Goal: Information Seeking & Learning: Learn about a topic

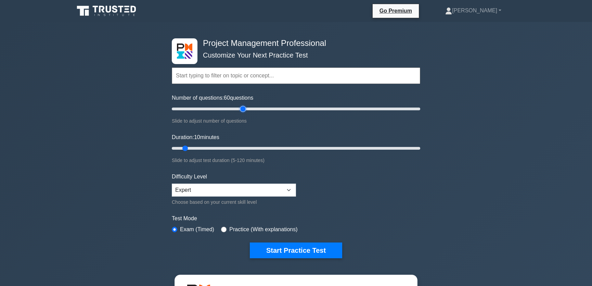
type input "60"
drag, startPoint x: 184, startPoint y: 149, endPoint x: 287, endPoint y: 148, distance: 103.0
click at [287, 148] on input "Duration: 60 minutes" at bounding box center [296, 148] width 248 height 8
drag, startPoint x: 291, startPoint y: 146, endPoint x: 298, endPoint y: 147, distance: 7.6
type input "65"
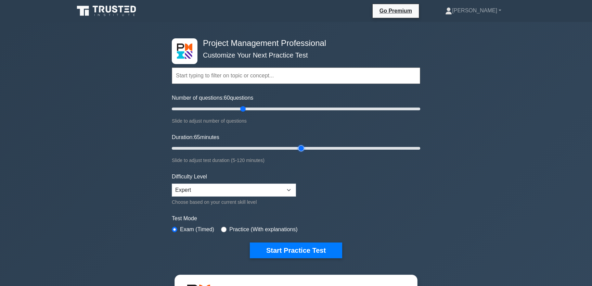
click at [298, 147] on input "Duration: 65 minutes" at bounding box center [296, 148] width 248 height 8
click at [301, 247] on button "Start Practice Test" at bounding box center [296, 250] width 92 height 16
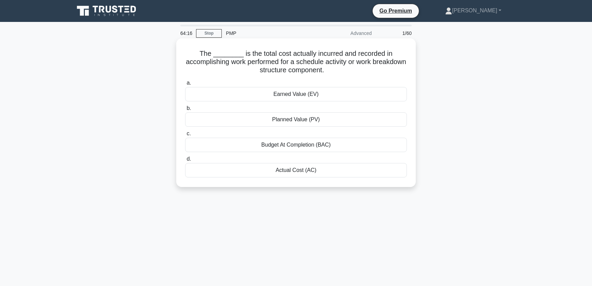
click at [303, 170] on div "Actual Cost (AC)" at bounding box center [296, 170] width 222 height 14
click at [185, 161] on input "d. Actual Cost (AC)" at bounding box center [185, 159] width 0 height 4
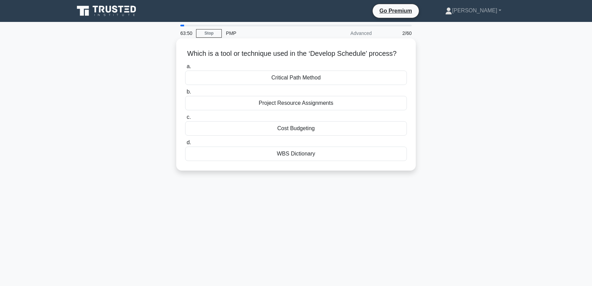
click at [324, 85] on div "Critical Path Method" at bounding box center [296, 77] width 222 height 14
click at [185, 69] on input "a. Critical Path Method" at bounding box center [185, 66] width 0 height 4
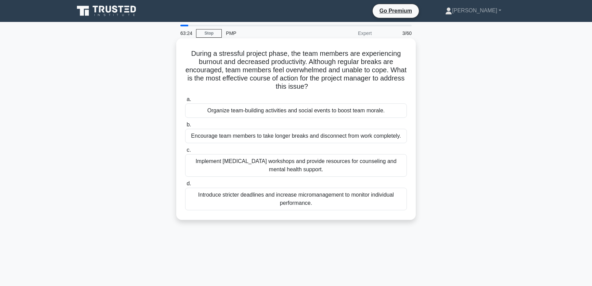
click at [336, 171] on div "Implement [MEDICAL_DATA] workshops and provide resources for counseling and men…" at bounding box center [296, 165] width 222 height 23
click at [185, 152] on input "c. Implement [MEDICAL_DATA] workshops and provide resources for counseling and …" at bounding box center [185, 150] width 0 height 4
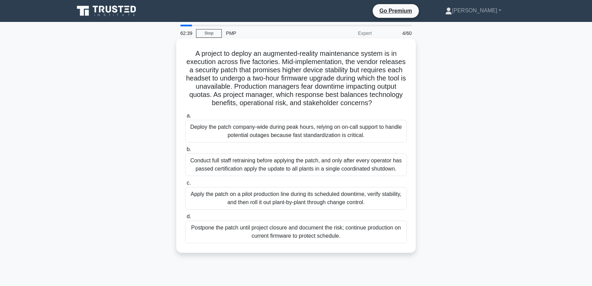
click at [337, 209] on div "Apply the patch on a pilot production line during its scheduled downtime, verif…" at bounding box center [296, 198] width 222 height 23
click at [185, 185] on input "c. Apply the patch on a pilot production line during its scheduled downtime, ve…" at bounding box center [185, 183] width 0 height 4
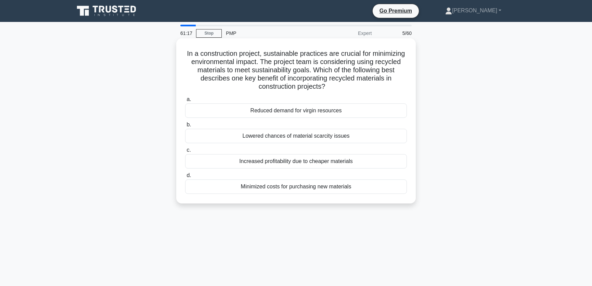
click at [300, 111] on div "Reduced demand for virgin resources" at bounding box center [296, 110] width 222 height 14
click at [185, 102] on input "a. Reduced demand for virgin resources" at bounding box center [185, 99] width 0 height 4
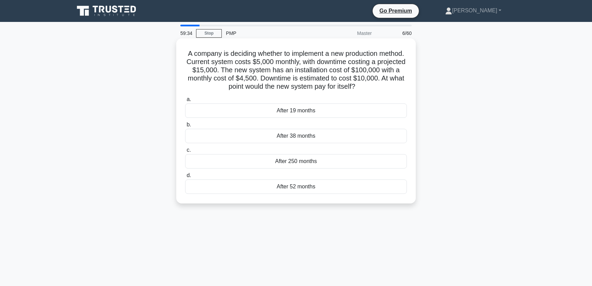
click at [310, 136] on div "After 38 months" at bounding box center [296, 136] width 222 height 14
click at [185, 127] on input "b. After 38 months" at bounding box center [185, 125] width 0 height 4
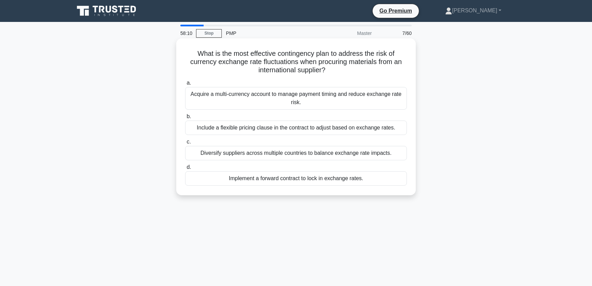
click at [309, 129] on div "Include a flexible pricing clause in the contract to adjust based on exchange r…" at bounding box center [296, 127] width 222 height 14
click at [185, 119] on input "b. Include a flexible pricing clause in the contract to adjust based on exchang…" at bounding box center [185, 116] width 0 height 4
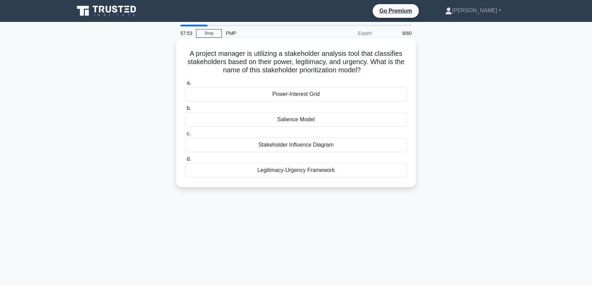
click at [306, 118] on div "Salience Model" at bounding box center [296, 119] width 222 height 14
click at [185, 111] on input "b. Salience Model" at bounding box center [185, 108] width 0 height 4
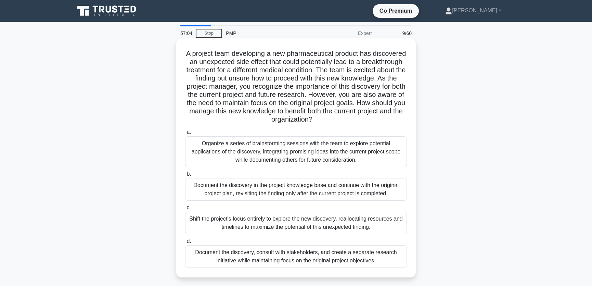
click at [372, 254] on div "Document the discovery, consult with stakeholders, and create a separate resear…" at bounding box center [296, 256] width 222 height 23
click at [185, 243] on input "d. Document the discovery, consult with stakeholders, and create a separate res…" at bounding box center [185, 241] width 0 height 4
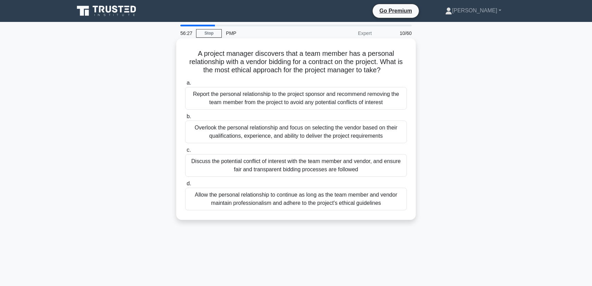
click at [371, 167] on div "Discuss the potential conflict of interest with the team member and vendor, and…" at bounding box center [296, 165] width 222 height 23
click at [185, 152] on input "c. Discuss the potential conflict of interest with the team member and vendor, …" at bounding box center [185, 150] width 0 height 4
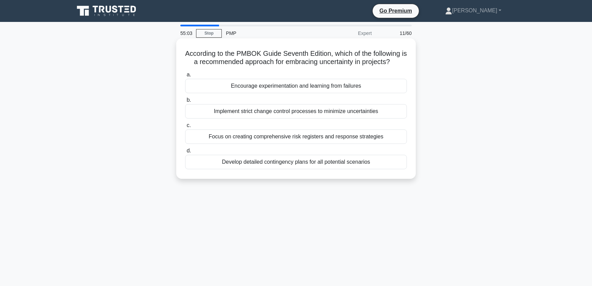
click at [284, 88] on div "Encourage experimentation and learning from failures" at bounding box center [296, 86] width 222 height 14
click at [185, 77] on input "a. Encourage experimentation and learning from failures" at bounding box center [185, 75] width 0 height 4
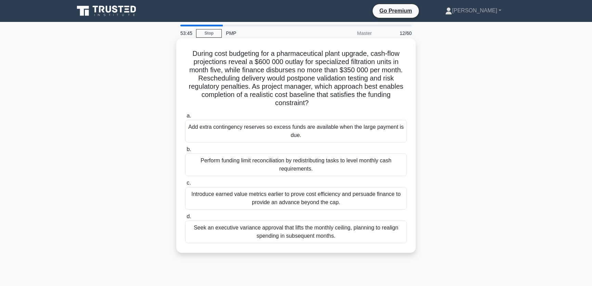
click at [352, 235] on div "Seek an executive variance approval that lifts the monthly ceiling, planning to…" at bounding box center [296, 231] width 222 height 23
click at [185, 219] on input "d. Seek an executive variance approval that lifts the monthly ceiling, planning…" at bounding box center [185, 216] width 0 height 4
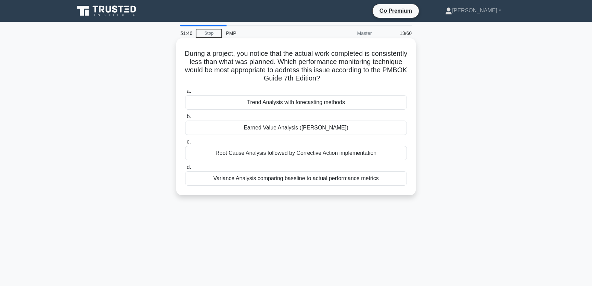
click at [302, 154] on div "Root Cause Analysis followed by Corrective Action implementation" at bounding box center [296, 153] width 222 height 14
click at [185, 144] on input "c. Root Cause Analysis followed by Corrective Action implementation" at bounding box center [185, 142] width 0 height 4
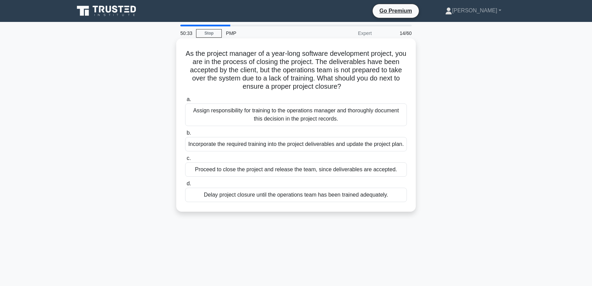
click at [305, 150] on div "Incorporate the required training into the project deliverables and update the …" at bounding box center [296, 144] width 222 height 14
click at [185, 135] on input "b. Incorporate the required training into the project deliverables and update t…" at bounding box center [185, 133] width 0 height 4
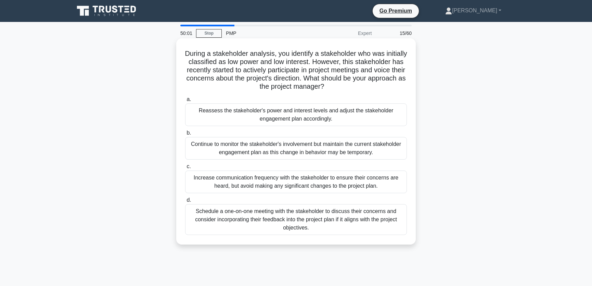
click at [363, 116] on div "Reassess the stakeholder's power and interest levels and adjust the stakeholder…" at bounding box center [296, 114] width 222 height 23
click at [185, 102] on input "a. Reassess the stakeholder's power and interest levels and adjust the stakehol…" at bounding box center [185, 99] width 0 height 4
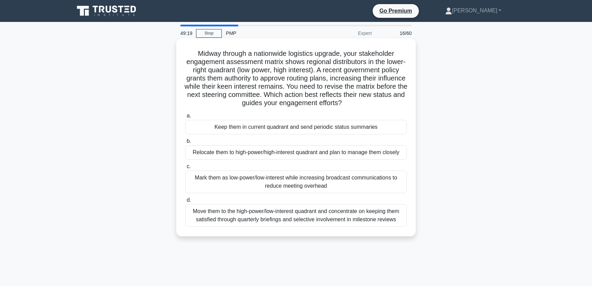
click at [287, 153] on div "Relocate them to high-power/high-interest quadrant and plan to manage them clos…" at bounding box center [296, 152] width 222 height 14
click at [185, 143] on input "b. Relocate them to high-power/high-interest quadrant and plan to manage them c…" at bounding box center [185, 141] width 0 height 4
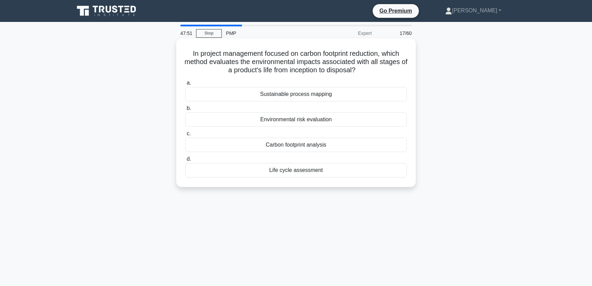
click at [325, 119] on div "Environmental risk evaluation" at bounding box center [296, 119] width 222 height 14
click at [185, 111] on input "b. Environmental risk evaluation" at bounding box center [185, 108] width 0 height 4
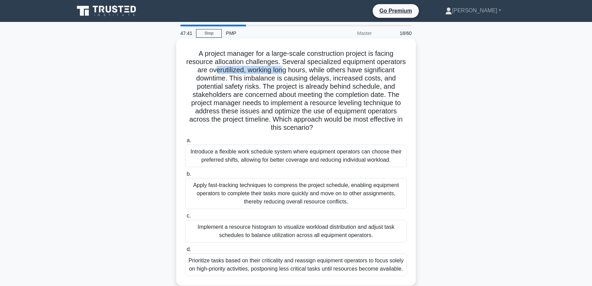
drag, startPoint x: 211, startPoint y: 70, endPoint x: 282, endPoint y: 72, distance: 70.2
click at [282, 72] on h5 "A project manager for a large-scale construction project is facing resource all…" at bounding box center [295, 90] width 223 height 83
click at [254, 72] on h5 "A project manager for a large-scale construction project is facing resource all…" at bounding box center [295, 90] width 223 height 83
click at [325, 233] on div "Implement a resource histogram to visualize workload distribution and adjust ta…" at bounding box center [296, 231] width 222 height 23
click at [185, 218] on input "c. Implement a resource histogram to visualize workload distribution and adjust…" at bounding box center [185, 216] width 0 height 4
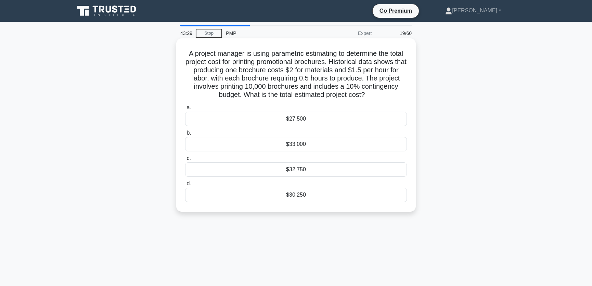
click at [306, 171] on div "$32,750" at bounding box center [296, 169] width 222 height 14
click at [185, 160] on input "c. $32,750" at bounding box center [185, 158] width 0 height 4
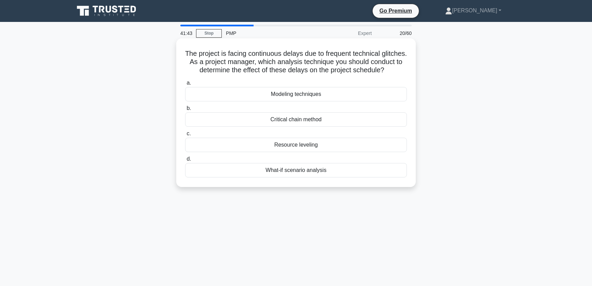
click at [296, 177] on div "What-if scenario analysis" at bounding box center [296, 170] width 222 height 14
click at [185, 161] on input "d. What-if scenario analysis" at bounding box center [185, 159] width 0 height 4
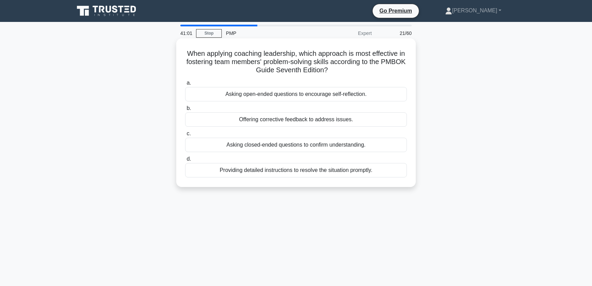
click at [303, 121] on div "Offering corrective feedback to address issues." at bounding box center [296, 119] width 222 height 14
click at [185, 111] on input "b. Offering corrective feedback to address issues." at bounding box center [185, 108] width 0 height 4
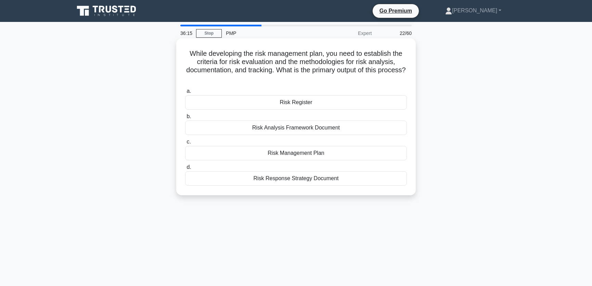
click at [305, 103] on div "Risk Register" at bounding box center [296, 102] width 222 height 14
click at [185, 93] on input "a. Risk Register" at bounding box center [185, 91] width 0 height 4
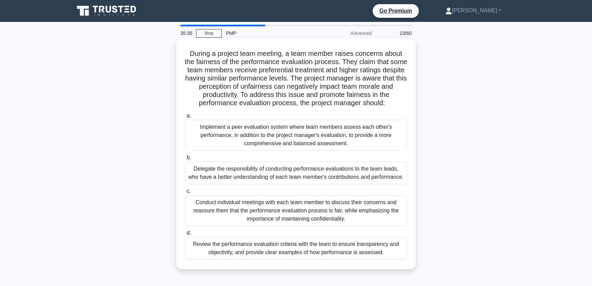
click at [388, 258] on div "Review the performance evaluation criteria with the team to ensure transparency…" at bounding box center [296, 248] width 222 height 23
click at [185, 235] on input "d. Review the performance evaluation criteria with the team to ensure transpare…" at bounding box center [185, 233] width 0 height 4
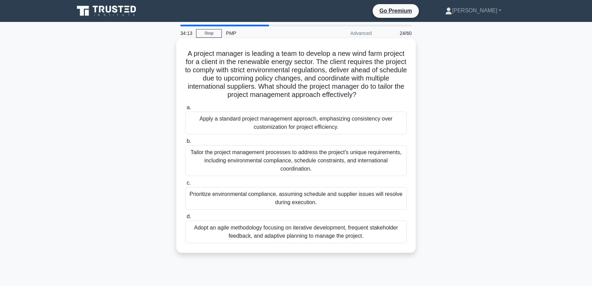
click at [334, 165] on div "Tailor the project management processes to address the project's unique require…" at bounding box center [296, 160] width 222 height 31
click at [185, 143] on input "b. Tailor the project management processes to address the project's unique requ…" at bounding box center [185, 141] width 0 height 4
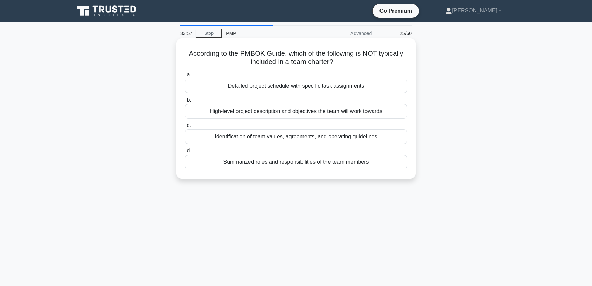
click at [345, 84] on div "Detailed project schedule with specific task assignments" at bounding box center [296, 86] width 222 height 14
click at [185, 77] on input "a. Detailed project schedule with specific task assignments" at bounding box center [185, 75] width 0 height 4
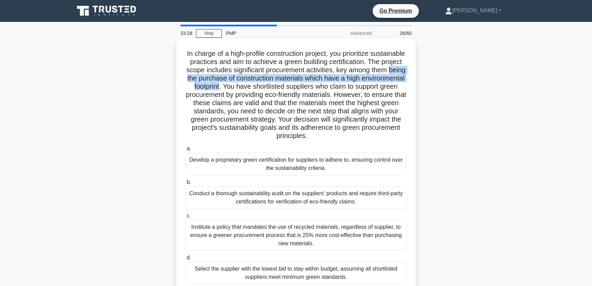
drag, startPoint x: 228, startPoint y: 77, endPoint x: 277, endPoint y: 87, distance: 49.2
click at [277, 87] on h5 "In charge of a high-profile construction project, you prioritize sustainable pr…" at bounding box center [295, 94] width 223 height 91
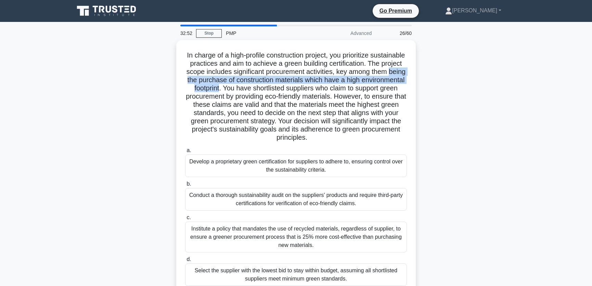
scroll to position [52, 0]
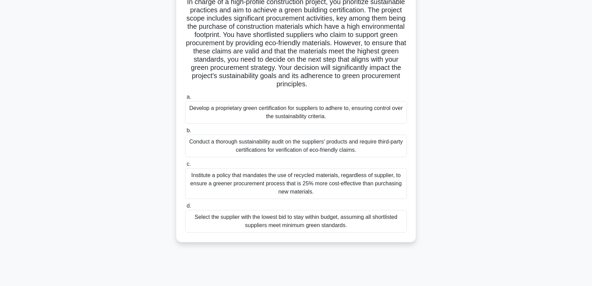
click at [366, 148] on div "Conduct a thorough sustainability audit on the suppliers' products and require …" at bounding box center [296, 145] width 222 height 23
click at [185, 133] on input "b. Conduct a thorough sustainability audit on the suppliers' products and requi…" at bounding box center [185, 130] width 0 height 4
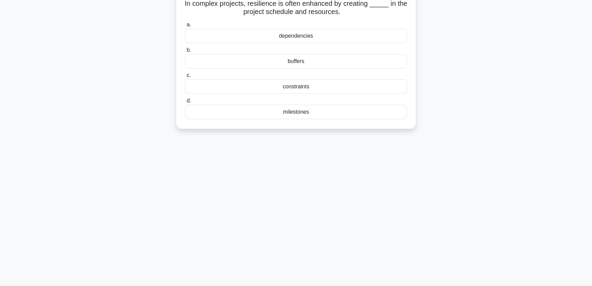
scroll to position [0, 0]
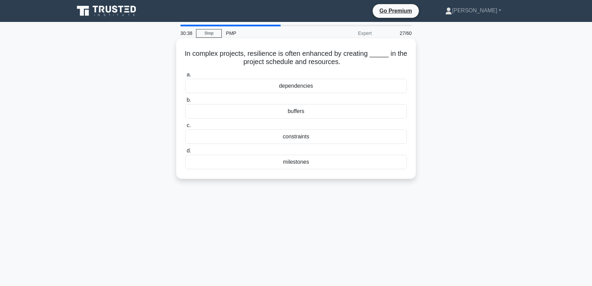
click at [309, 111] on div "buffers" at bounding box center [296, 111] width 222 height 14
click at [185, 102] on input "b. buffers" at bounding box center [185, 100] width 0 height 4
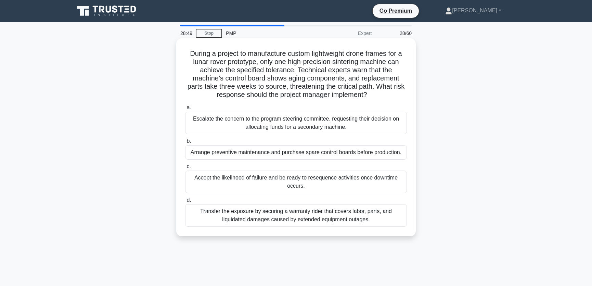
click at [302, 154] on div "Arrange preventive maintenance and purchase spare control boards before product…" at bounding box center [296, 152] width 222 height 14
click at [185, 143] on input "b. Arrange preventive maintenance and purchase spare control boards before prod…" at bounding box center [185, 141] width 0 height 4
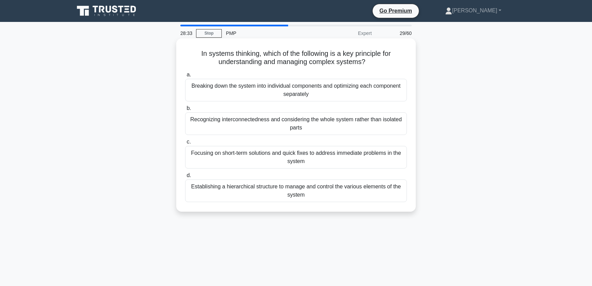
click at [378, 125] on div "Recognizing interconnectedness and considering the whole system rather than iso…" at bounding box center [296, 123] width 222 height 23
click at [185, 111] on input "b. Recognizing interconnectedness and considering the whole system rather than …" at bounding box center [185, 108] width 0 height 4
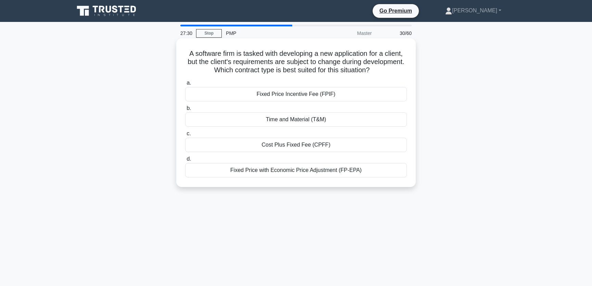
click at [334, 144] on div "Cost Plus Fixed Fee (CPFF)" at bounding box center [296, 145] width 222 height 14
click at [185, 136] on input "c. Cost Plus Fixed Fee (CPFF)" at bounding box center [185, 133] width 0 height 4
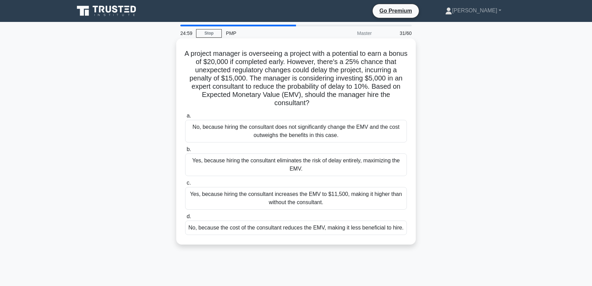
click at [346, 134] on div "No, because hiring the consultant does not significantly change the EMV and the…" at bounding box center [296, 131] width 222 height 23
click at [185, 118] on input "a. No, because hiring the consultant does not significantly change the EMV and …" at bounding box center [185, 116] width 0 height 4
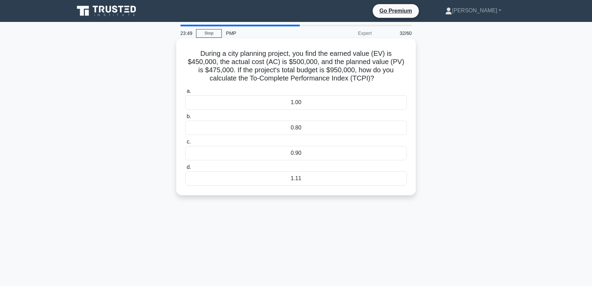
click at [305, 176] on div "1.11" at bounding box center [296, 178] width 222 height 14
click at [185, 169] on input "d. 1.11" at bounding box center [185, 167] width 0 height 4
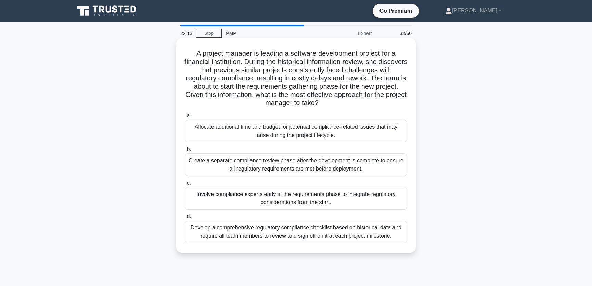
click at [341, 200] on div "Involve compliance experts early in the requirements phase to integrate regulat…" at bounding box center [296, 198] width 222 height 23
click at [185, 185] on input "c. Involve compliance experts early in the requirements phase to integrate regu…" at bounding box center [185, 183] width 0 height 4
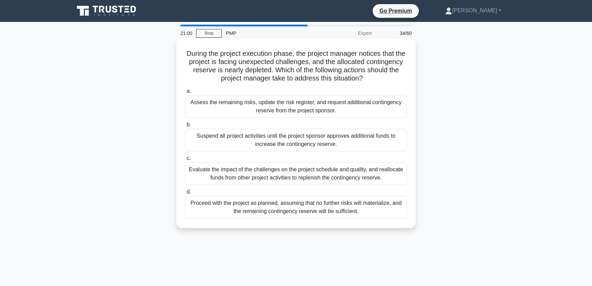
click at [350, 108] on div "Assess the remaining risks, update the risk register, and request additional co…" at bounding box center [296, 106] width 222 height 23
click at [185, 93] on input "a. Assess the remaining risks, update the risk register, and request additional…" at bounding box center [185, 91] width 0 height 4
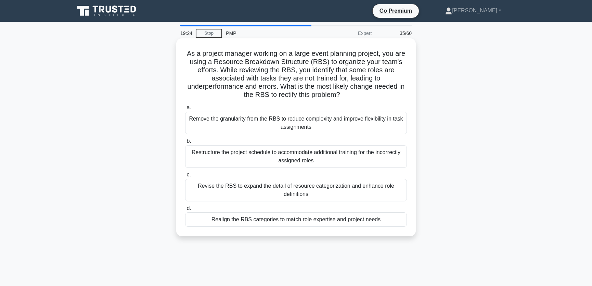
click at [247, 219] on div "Realign the RBS categories to match role expertise and project needs" at bounding box center [296, 219] width 222 height 14
click at [185, 210] on input "d. Realign the RBS categories to match role expertise and project needs" at bounding box center [185, 208] width 0 height 4
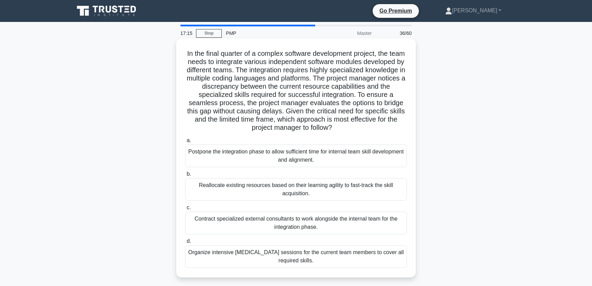
click at [252, 227] on div "Contract specialized external consultants to work alongside the internal team f…" at bounding box center [296, 222] width 222 height 23
click at [185, 210] on input "c. Contract specialized external consultants to work alongside the internal tea…" at bounding box center [185, 207] width 0 height 4
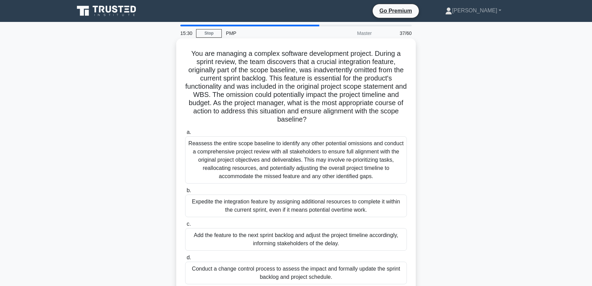
click at [348, 240] on div "Add the feature to the next sprint backlog and adjust the project timeline acco…" at bounding box center [296, 239] width 222 height 23
click at [185, 226] on input "c. Add the feature to the next sprint backlog and adjust the project timeline a…" at bounding box center [185, 224] width 0 height 4
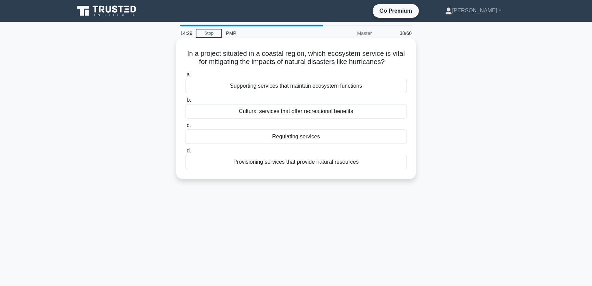
click at [295, 88] on div "Supporting services that maintain ecosystem functions" at bounding box center [296, 86] width 222 height 14
click at [185, 77] on input "a. Supporting services that maintain ecosystem functions" at bounding box center [185, 75] width 0 height 4
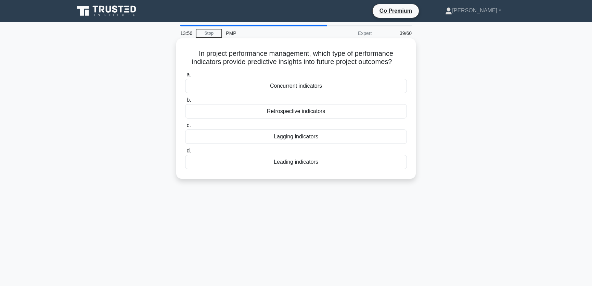
click at [292, 162] on div "Leading indicators" at bounding box center [296, 162] width 222 height 14
click at [185, 153] on input "d. Leading indicators" at bounding box center [185, 151] width 0 height 4
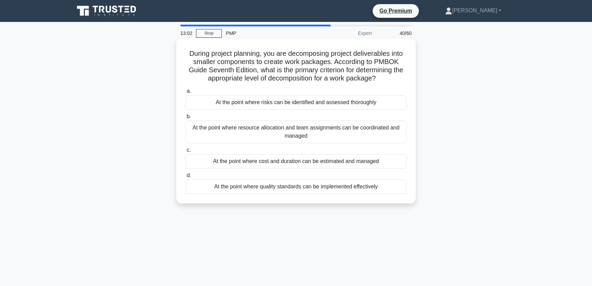
click at [248, 133] on div "At the point where resource allocation and team assignments can be coordinated …" at bounding box center [296, 131] width 222 height 23
click at [185, 119] on input "b. At the point where resource allocation and team assignments can be coordinat…" at bounding box center [185, 116] width 0 height 4
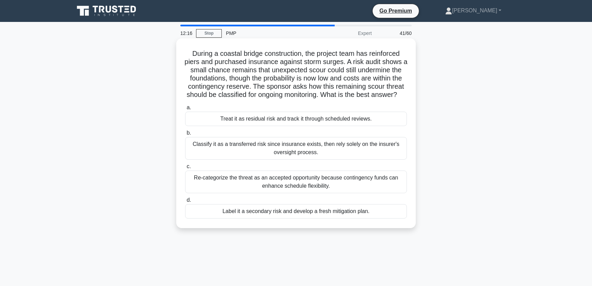
click at [311, 126] on div "Treat it as residual risk and track it through scheduled reviews." at bounding box center [296, 119] width 222 height 14
click at [185, 110] on input "a. Treat it as residual risk and track it through scheduled reviews." at bounding box center [185, 107] width 0 height 4
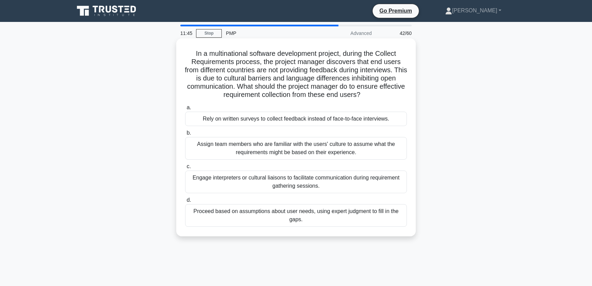
click at [351, 181] on div "Engage interpreters or cultural liaisons to facilitate communication during req…" at bounding box center [296, 181] width 222 height 23
click at [185, 169] on input "c. Engage interpreters or cultural liaisons to facilitate communication during …" at bounding box center [185, 166] width 0 height 4
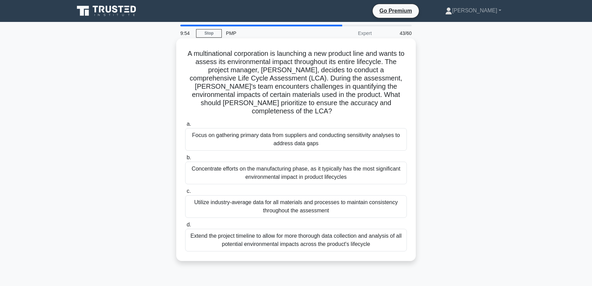
click at [336, 136] on div "Focus on gathering primary data from suppliers and conducting sensitivity analy…" at bounding box center [296, 139] width 222 height 23
click at [185, 126] on input "a. Focus on gathering primary data from suppliers and conducting sensitivity an…" at bounding box center [185, 124] width 0 height 4
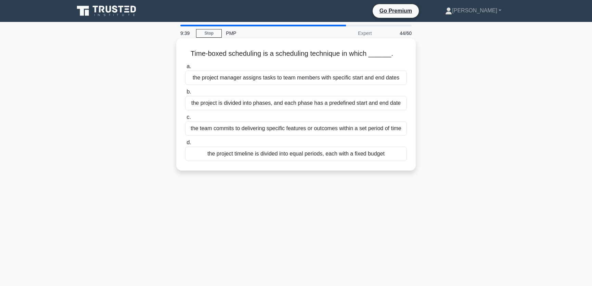
click at [250, 135] on div "the team commits to delivering specific features or outcomes within a set perio…" at bounding box center [296, 128] width 222 height 14
click at [185, 119] on input "c. the team commits to delivering specific features or outcomes within a set pe…" at bounding box center [185, 117] width 0 height 4
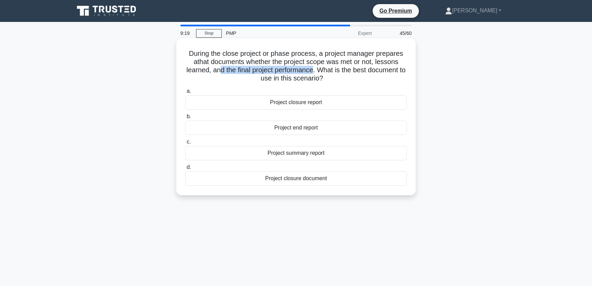
drag, startPoint x: 217, startPoint y: 70, endPoint x: 315, endPoint y: 69, distance: 98.6
click at [315, 69] on blank "that documents whether the project scope was met or not, lessons learned, and t…" at bounding box center [296, 70] width 219 height 24
click at [361, 58] on blank "that documents whether the project scope was met or not, lessons learned, and t…" at bounding box center [296, 70] width 219 height 24
click at [325, 102] on div "Project closure report" at bounding box center [296, 102] width 222 height 14
click at [185, 93] on input "a. Project closure report" at bounding box center [185, 91] width 0 height 4
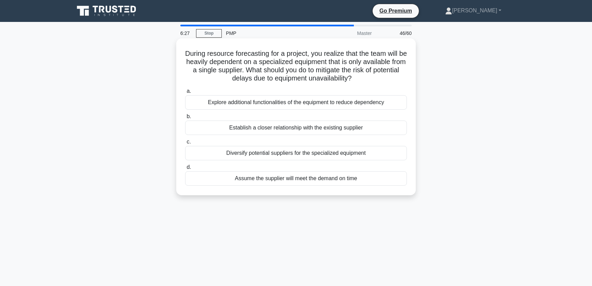
click at [380, 151] on div "Diversify potential suppliers for the specialized equipment" at bounding box center [296, 153] width 222 height 14
click at [185, 144] on input "c. Diversify potential suppliers for the specialized equipment" at bounding box center [185, 142] width 0 height 4
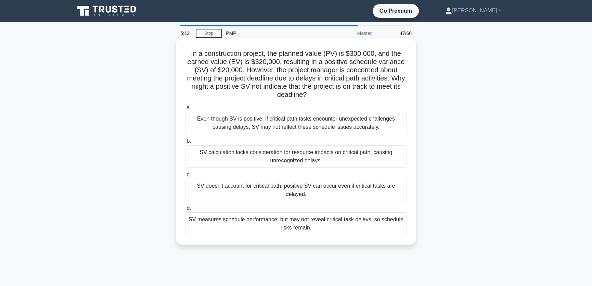
click at [384, 125] on div "Even though SV is positive, if critical path tasks encounter unexpected challen…" at bounding box center [296, 123] width 222 height 23
click at [185, 110] on input "a. Even though SV is positive, if critical path tasks encounter unexpected chal…" at bounding box center [185, 107] width 0 height 4
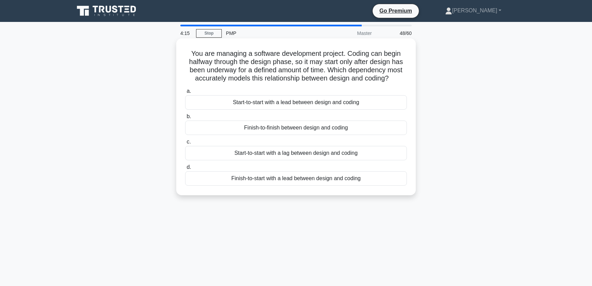
click at [365, 153] on div "Start-to-start with a lag between design and coding" at bounding box center [296, 153] width 222 height 14
click at [185, 144] on input "c. Start-to-start with a lag between design and coding" at bounding box center [185, 142] width 0 height 4
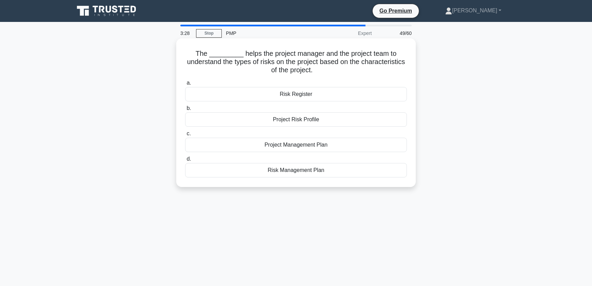
click at [328, 119] on div "Project Risk Profile" at bounding box center [296, 119] width 222 height 14
click at [185, 111] on input "b. Project Risk Profile" at bounding box center [185, 108] width 0 height 4
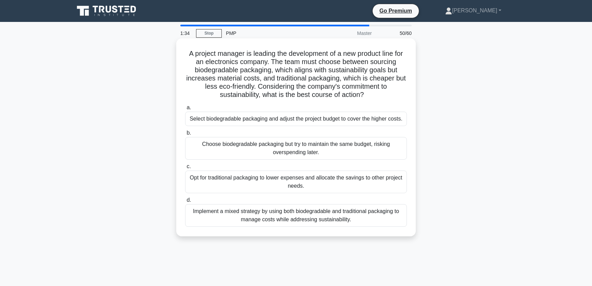
click at [264, 124] on div "Select biodegradable packaging and adjust the project budget to cover the highe…" at bounding box center [296, 119] width 222 height 14
click at [185, 110] on input "a. Select biodegradable packaging and adjust the project budget to cover the hi…" at bounding box center [185, 107] width 0 height 4
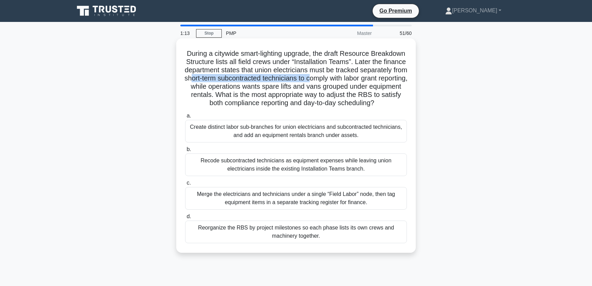
drag, startPoint x: 267, startPoint y: 77, endPoint x: 384, endPoint y: 80, distance: 117.1
click at [387, 80] on h5 "During a citywide smart-lighting upgrade, the draft Resource Breakdown Structur…" at bounding box center [295, 78] width 223 height 58
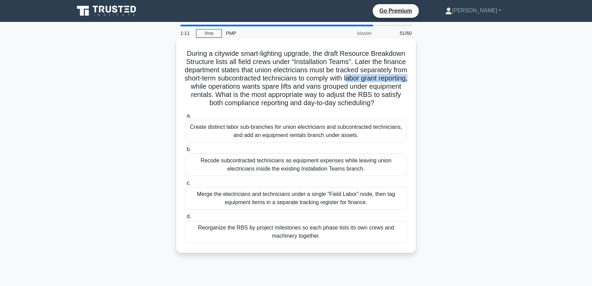
drag, startPoint x: 207, startPoint y: 87, endPoint x: 270, endPoint y: 89, distance: 63.0
click at [270, 89] on h5 "During a citywide smart-lighting upgrade, the draft Resource Breakdown Structur…" at bounding box center [295, 78] width 223 height 58
click at [349, 87] on h5 "During a citywide smart-lighting upgrade, the draft Resource Breakdown Structur…" at bounding box center [295, 78] width 223 height 58
drag, startPoint x: 217, startPoint y: 94, endPoint x: 292, endPoint y: 97, distance: 75.3
click at [292, 97] on h5 "During a citywide smart-lighting upgrade, the draft Resource Breakdown Structur…" at bounding box center [295, 78] width 223 height 58
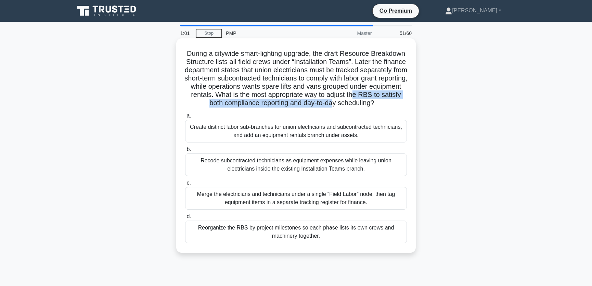
drag, startPoint x: 221, startPoint y: 104, endPoint x: 396, endPoint y: 105, distance: 175.2
click at [396, 105] on h5 "During a citywide smart-lighting upgrade, the draft Resource Breakdown Structur…" at bounding box center [295, 78] width 223 height 58
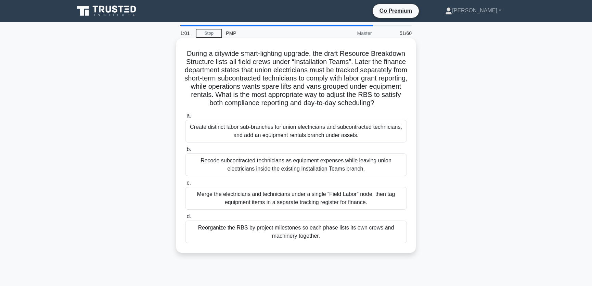
click at [338, 76] on h5 "During a citywide smart-lighting upgrade, the draft Resource Breakdown Structur…" at bounding box center [295, 78] width 223 height 58
click at [222, 142] on div "Create distinct labor sub-branches for union electricians and subcontracted tec…" at bounding box center [296, 131] width 222 height 23
click at [185, 118] on input "a. Create distinct labor sub-branches for union electricians and subcontracted …" at bounding box center [185, 116] width 0 height 4
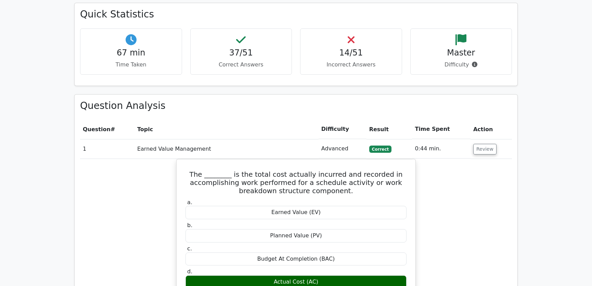
scroll to position [985, 0]
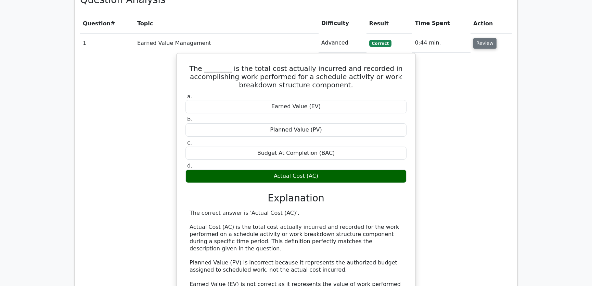
click at [482, 38] on button "Review" at bounding box center [484, 43] width 23 height 11
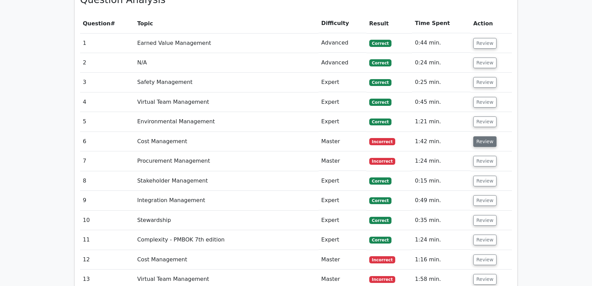
click at [483, 136] on button "Review" at bounding box center [484, 141] width 23 height 11
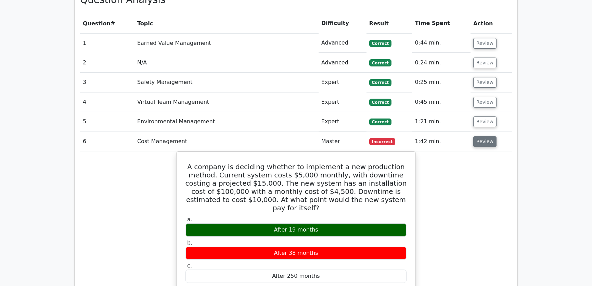
click at [478, 136] on button "Review" at bounding box center [484, 141] width 23 height 11
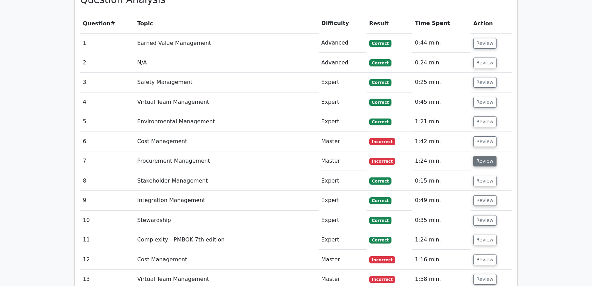
click at [480, 156] on button "Review" at bounding box center [484, 161] width 23 height 11
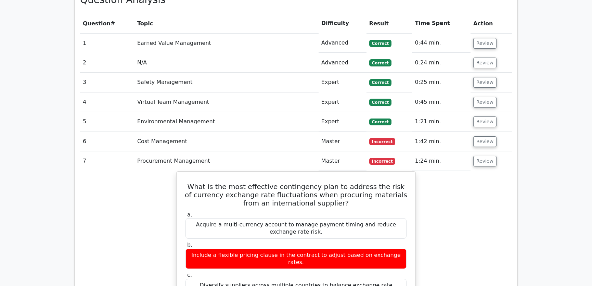
scroll to position [1089, 0]
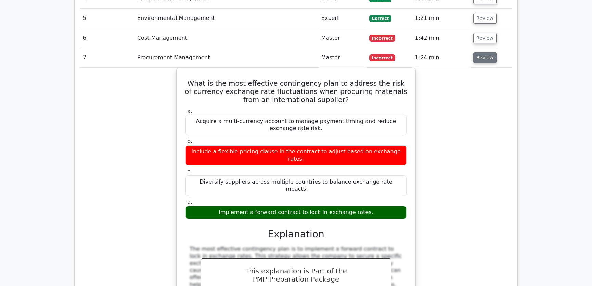
click at [484, 52] on button "Review" at bounding box center [484, 57] width 23 height 11
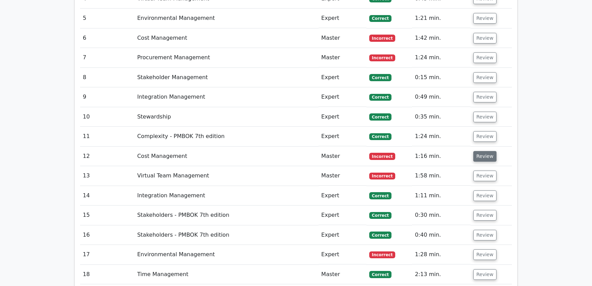
click at [478, 151] on button "Review" at bounding box center [484, 156] width 23 height 11
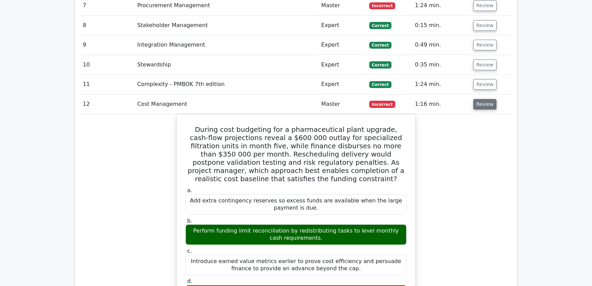
scroll to position [1192, 0]
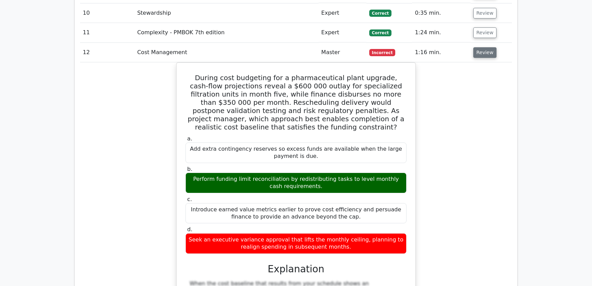
click at [484, 47] on button "Review" at bounding box center [484, 52] width 23 height 11
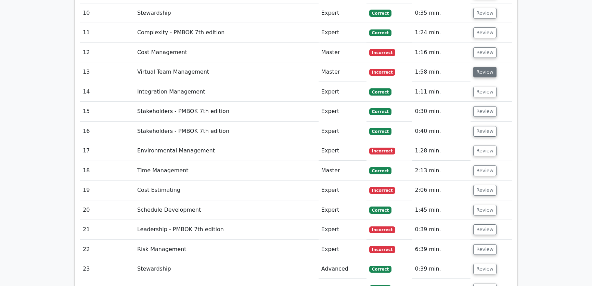
click at [483, 67] on button "Review" at bounding box center [484, 72] width 23 height 11
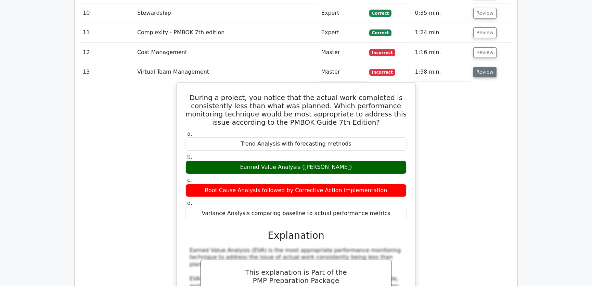
click at [483, 67] on button "Review" at bounding box center [484, 72] width 23 height 11
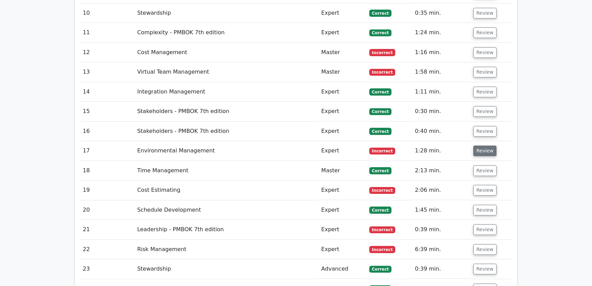
click at [478, 145] on button "Review" at bounding box center [484, 150] width 23 height 11
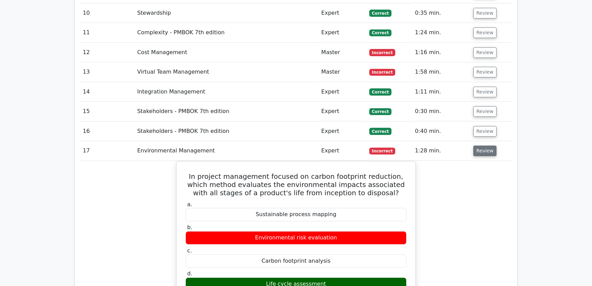
scroll to position [1244, 0]
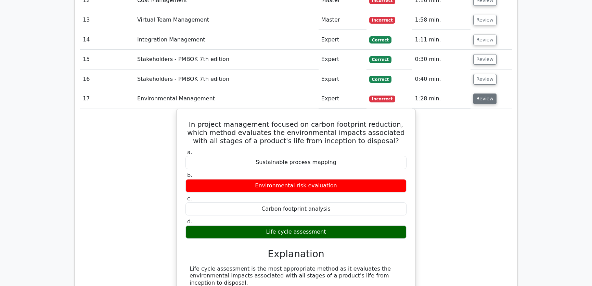
click at [483, 93] on button "Review" at bounding box center [484, 98] width 23 height 11
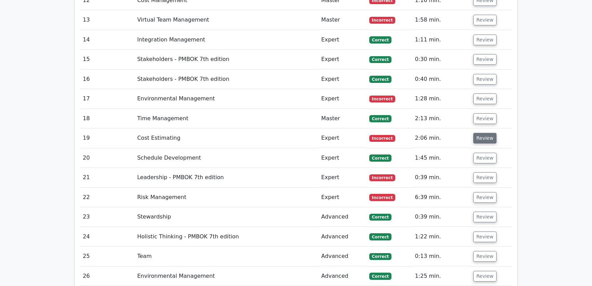
click at [486, 133] on button "Review" at bounding box center [484, 138] width 23 height 11
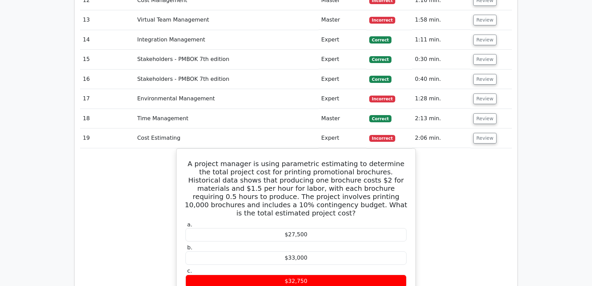
scroll to position [1296, 0]
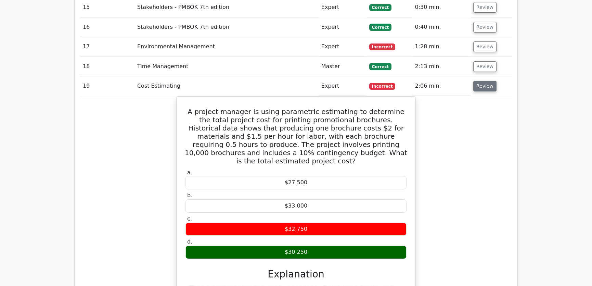
click at [483, 81] on button "Review" at bounding box center [484, 86] width 23 height 11
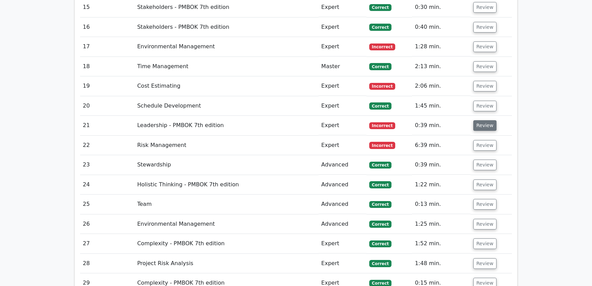
click at [484, 120] on button "Review" at bounding box center [484, 125] width 23 height 11
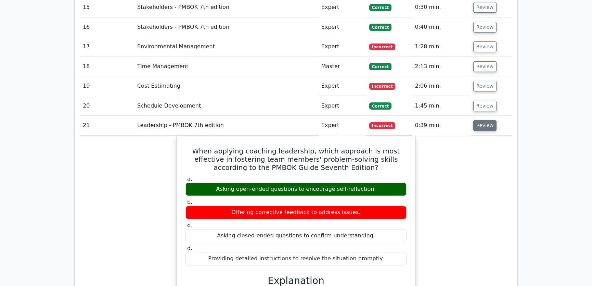
click at [484, 120] on button "Review" at bounding box center [484, 125] width 23 height 11
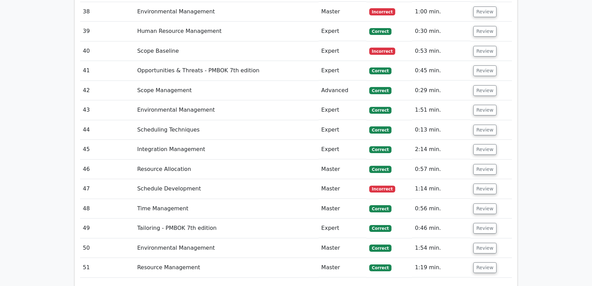
scroll to position [2385, 0]
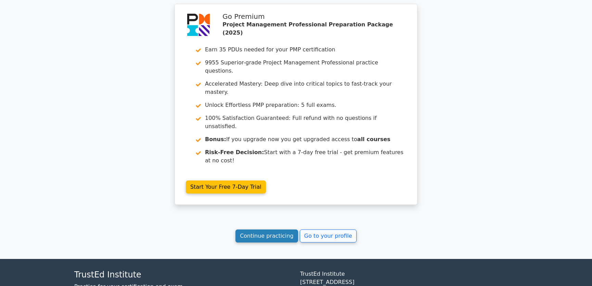
click at [259, 229] on link "Continue practicing" at bounding box center [266, 235] width 63 height 13
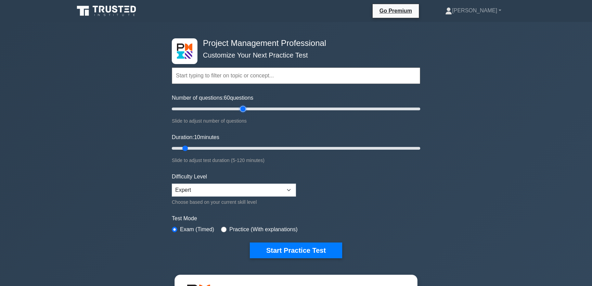
drag, startPoint x: 181, startPoint y: 110, endPoint x: 244, endPoint y: 111, distance: 63.0
type input "60"
click at [244, 111] on input "Number of questions: 60 questions" at bounding box center [296, 109] width 248 height 8
drag, startPoint x: 185, startPoint y: 149, endPoint x: 299, endPoint y: 148, distance: 114.0
type input "65"
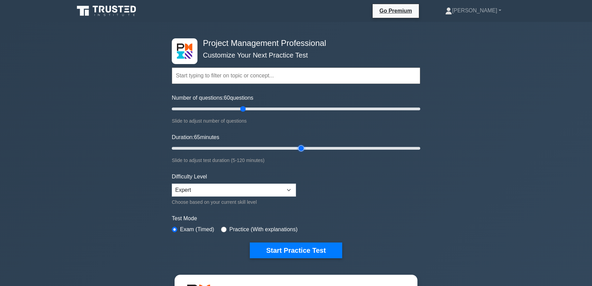
click at [299, 148] on input "Duration: 65 minutes" at bounding box center [296, 148] width 248 height 8
click at [300, 249] on button "Start Practice Test" at bounding box center [296, 250] width 92 height 16
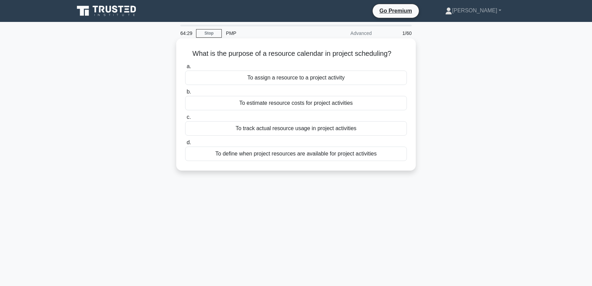
click at [312, 154] on div "To define when project resources are available for project activities" at bounding box center [296, 153] width 222 height 14
click at [185, 145] on input "d. To define when project resources are available for project activities" at bounding box center [185, 142] width 0 height 4
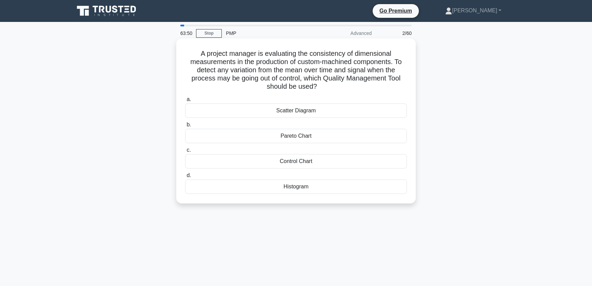
click at [304, 161] on div "Control Chart" at bounding box center [296, 161] width 222 height 14
click at [185, 152] on input "c. Control Chart" at bounding box center [185, 150] width 0 height 4
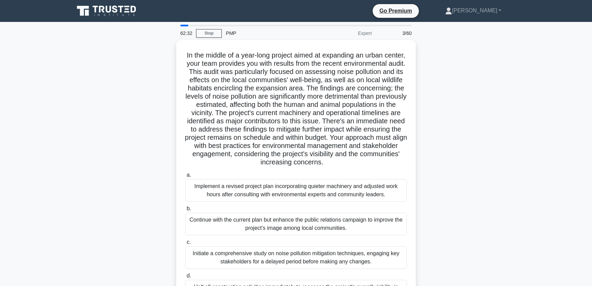
scroll to position [84, 0]
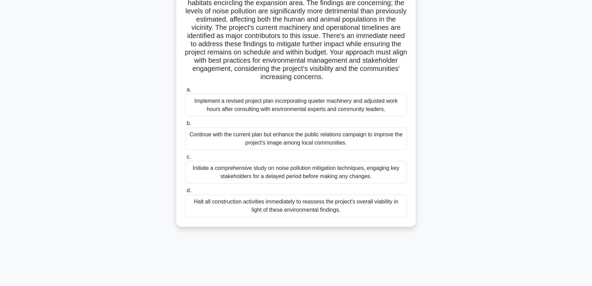
click at [339, 109] on div "Implement a revised project plan incorporating quieter machinery and adjusted w…" at bounding box center [296, 105] width 222 height 23
click at [185, 92] on input "a. Implement a revised project plan incorporating quieter machinery and adjuste…" at bounding box center [185, 90] width 0 height 4
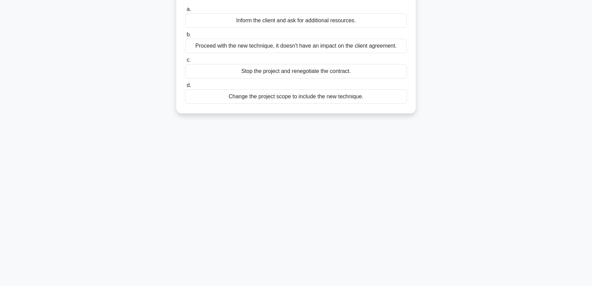
scroll to position [0, 0]
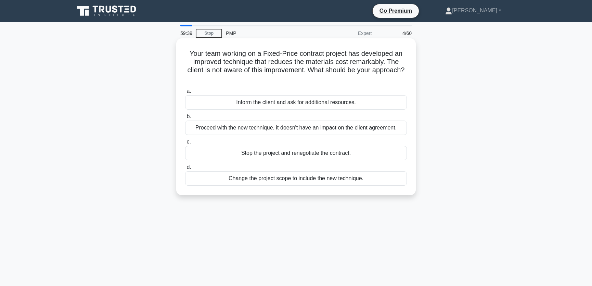
click at [361, 102] on div "Inform the client and ask for additional resources." at bounding box center [296, 102] width 222 height 14
click at [185, 93] on input "a. Inform the client and ask for additional resources." at bounding box center [185, 91] width 0 height 4
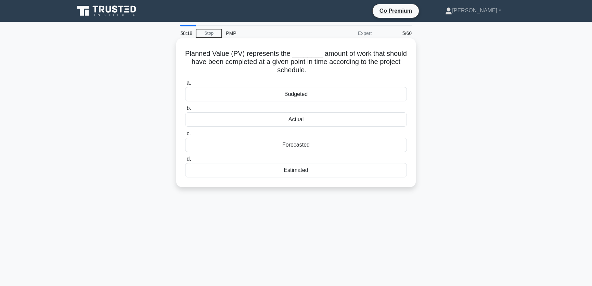
click at [305, 120] on div "Actual" at bounding box center [296, 119] width 222 height 14
click at [185, 111] on input "b. Actual" at bounding box center [185, 108] width 0 height 4
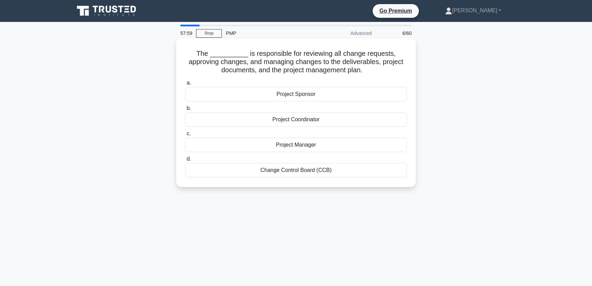
click at [304, 169] on div "Change Control Board (CCB)" at bounding box center [296, 170] width 222 height 14
click at [185, 161] on input "d. Change Control Board (CCB)" at bounding box center [185, 159] width 0 height 4
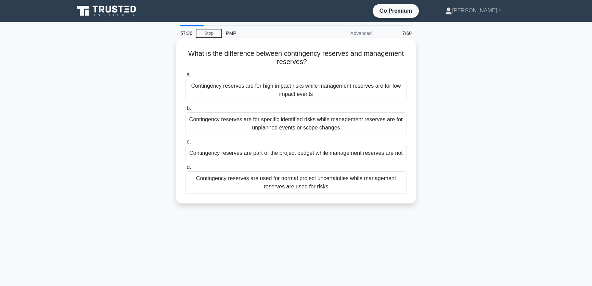
click at [361, 123] on div "Contingency reserves are for specific identified risks while management reserve…" at bounding box center [296, 123] width 222 height 23
click at [185, 111] on input "b. Contingency reserves are for specific identified risks while management rese…" at bounding box center [185, 108] width 0 height 4
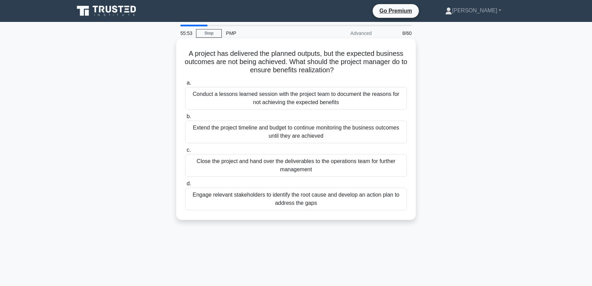
click at [312, 205] on div "Engage relevant stakeholders to identify the root cause and develop an action p…" at bounding box center [296, 199] width 222 height 23
click at [185, 186] on input "d. Engage relevant stakeholders to identify the root cause and develop an actio…" at bounding box center [185, 183] width 0 height 4
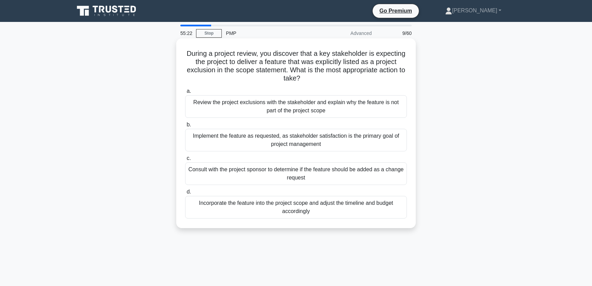
click at [342, 108] on div "Review the project exclusions with the stakeholder and explain why the feature …" at bounding box center [296, 106] width 222 height 23
click at [185, 93] on input "a. Review the project exclusions with the stakeholder and explain why the featu…" at bounding box center [185, 91] width 0 height 4
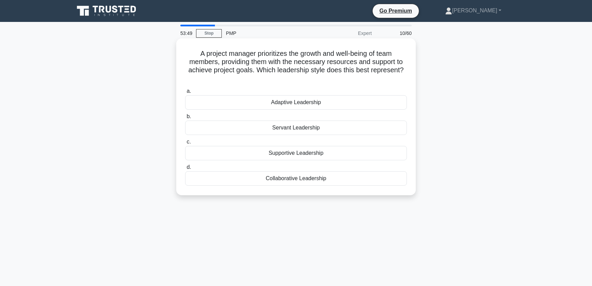
click at [327, 152] on div "Supportive Leadership" at bounding box center [296, 153] width 222 height 14
click at [185, 144] on input "c. Supportive Leadership" at bounding box center [185, 142] width 0 height 4
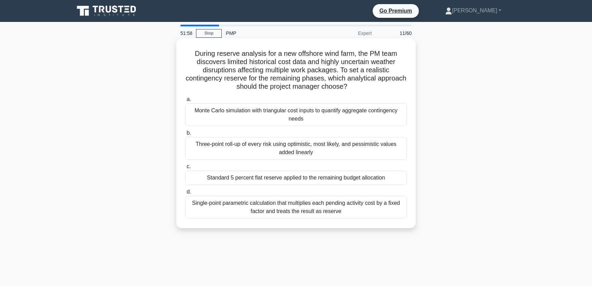
click at [294, 117] on div "Monte Carlo simulation with triangular cost inputs to quantify aggregate contin…" at bounding box center [296, 114] width 222 height 23
click at [185, 102] on input "a. Monte Carlo simulation with triangular cost inputs to quantify aggregate con…" at bounding box center [185, 99] width 0 height 4
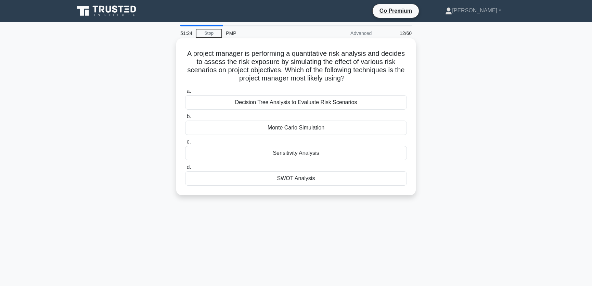
click at [315, 127] on div "Monte Carlo Simulation" at bounding box center [296, 127] width 222 height 14
click at [185, 119] on input "b. Monte Carlo Simulation" at bounding box center [185, 116] width 0 height 4
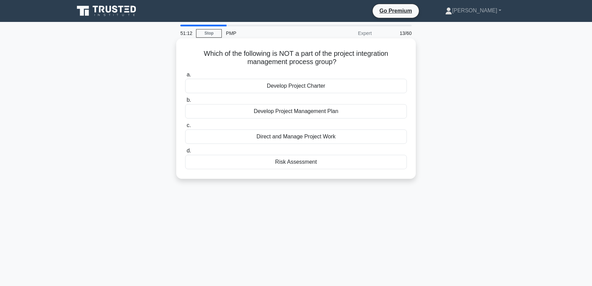
click at [314, 164] on div "Risk Assessment" at bounding box center [296, 162] width 222 height 14
click at [185, 153] on input "d. Risk Assessment" at bounding box center [185, 151] width 0 height 4
click at [328, 112] on div "Three-point estimation" at bounding box center [296, 111] width 222 height 14
click at [185, 102] on input "b. Three-point estimation" at bounding box center [185, 100] width 0 height 4
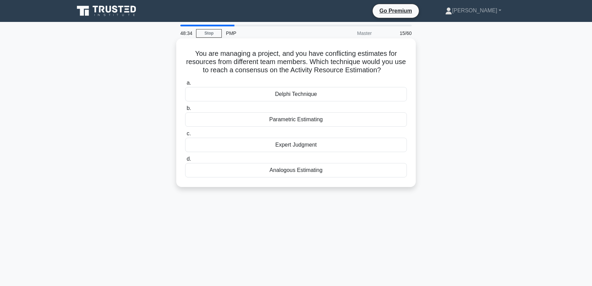
click at [325, 170] on div "Analogous Estimating" at bounding box center [296, 170] width 222 height 14
click at [185, 161] on input "d. Analogous Estimating" at bounding box center [185, 159] width 0 height 4
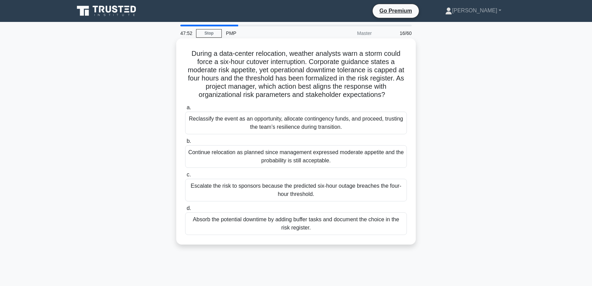
click at [259, 191] on div "Escalate the risk to sponsors because the predicted six-hour outage breaches th…" at bounding box center [296, 190] width 222 height 23
click at [185, 177] on input "c. Escalate the risk to sponsors because the predicted six-hour outage breaches…" at bounding box center [185, 174] width 0 height 4
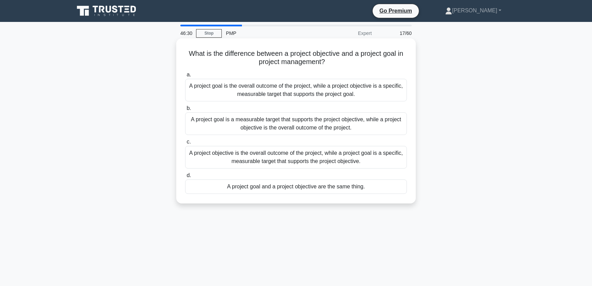
click at [371, 93] on div "A project goal is the overall outcome of the project, while a project objective…" at bounding box center [296, 90] width 222 height 23
click at [185, 77] on input "a. A project goal is the overall outcome of the project, while a project object…" at bounding box center [185, 75] width 0 height 4
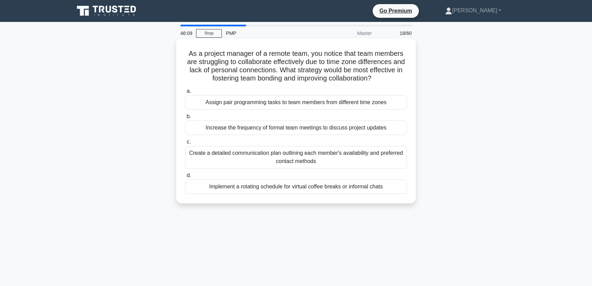
click at [245, 158] on div "Create a detailed communication plan outlining each member's availability and p…" at bounding box center [296, 157] width 222 height 23
click at [185, 144] on input "c. Create a detailed communication plan outlining each member's availability an…" at bounding box center [185, 142] width 0 height 4
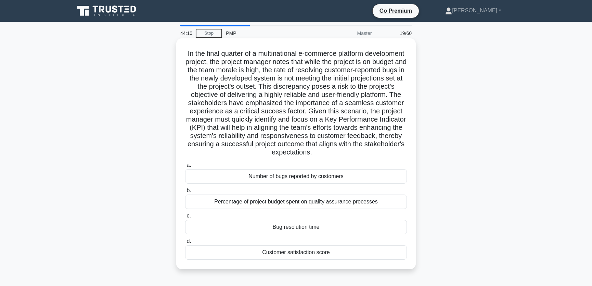
click at [332, 225] on div "Bug resolution time" at bounding box center [296, 227] width 222 height 14
click at [185, 218] on input "c. Bug resolution time" at bounding box center [185, 216] width 0 height 4
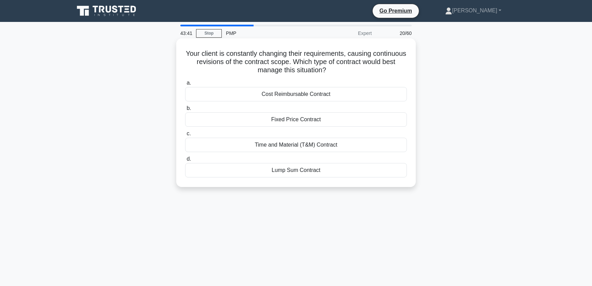
click at [338, 94] on div "Cost Reimbursable Contract" at bounding box center [296, 94] width 222 height 14
click at [185, 85] on input "a. Cost Reimbursable Contract" at bounding box center [185, 83] width 0 height 4
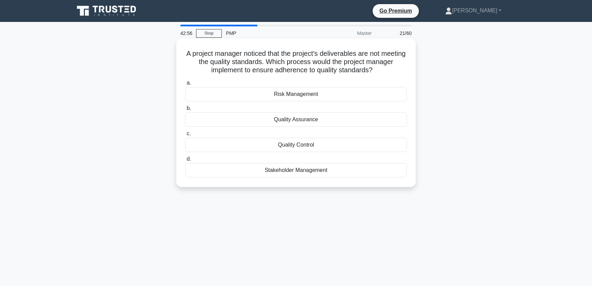
click at [332, 120] on div "Quality Assurance" at bounding box center [296, 119] width 222 height 14
click at [185, 111] on input "b. Quality Assurance" at bounding box center [185, 108] width 0 height 4
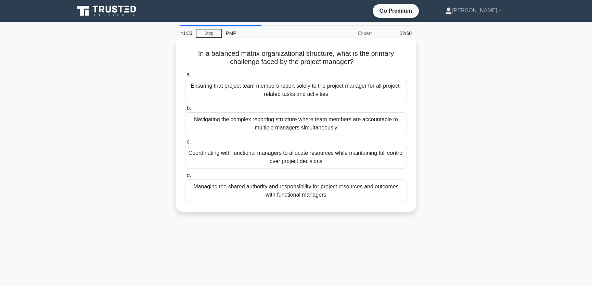
click at [362, 125] on div "Navigating the complex reporting structure where team members are accountable t…" at bounding box center [296, 123] width 222 height 23
click at [185, 111] on input "b. Navigating the complex reporting structure where team members are accountabl…" at bounding box center [185, 108] width 0 height 4
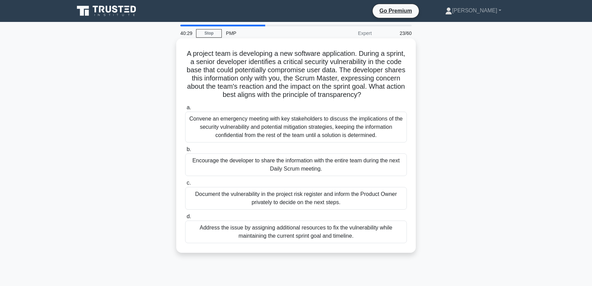
click at [350, 165] on div "Encourage the developer to share the information with the entire team during th…" at bounding box center [296, 164] width 222 height 23
click at [185, 152] on input "b. Encourage the developer to share the information with the entire team during…" at bounding box center [185, 149] width 0 height 4
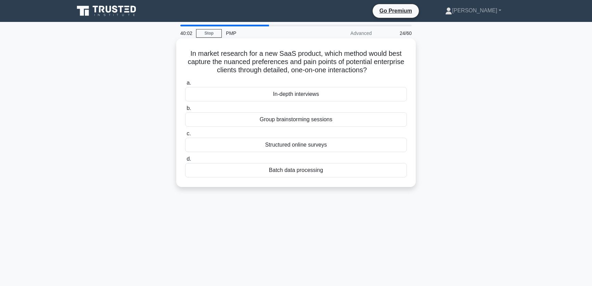
click at [319, 94] on div "In-depth interviews" at bounding box center [296, 94] width 222 height 14
click at [185, 85] on input "a. In-depth interviews" at bounding box center [185, 83] width 0 height 4
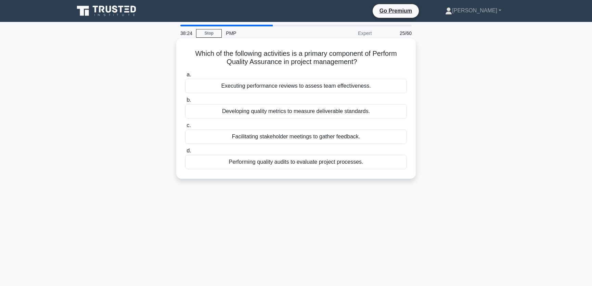
click at [360, 111] on div "Developing quality metrics to measure deliverable standards." at bounding box center [296, 111] width 222 height 14
click at [185, 102] on input "b. Developing quality metrics to measure deliverable standards." at bounding box center [185, 100] width 0 height 4
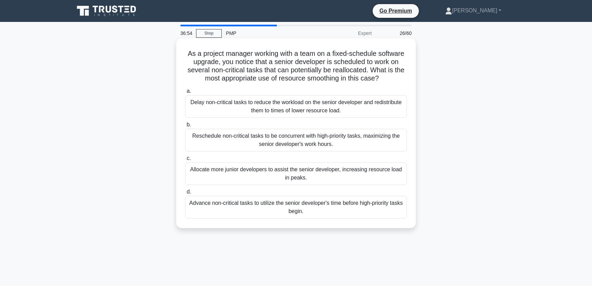
click at [260, 110] on div "Delay non-critical tasks to reduce the workload on the senior developer and red…" at bounding box center [296, 106] width 222 height 23
click at [185, 93] on input "a. Delay non-critical tasks to reduce the workload on the senior developer and …" at bounding box center [185, 91] width 0 height 4
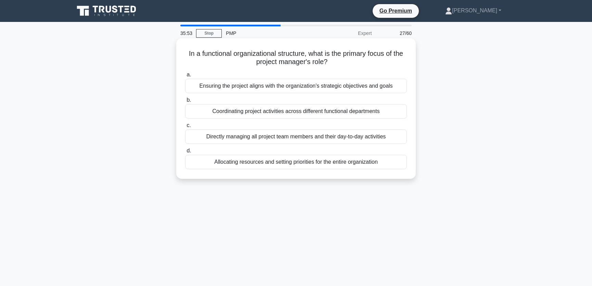
click at [310, 139] on div "Directly managing all project team members and their day-to-day activities" at bounding box center [296, 136] width 222 height 14
click at [185, 128] on input "c. Directly managing all project team members and their day-to-day activities" at bounding box center [185, 125] width 0 height 4
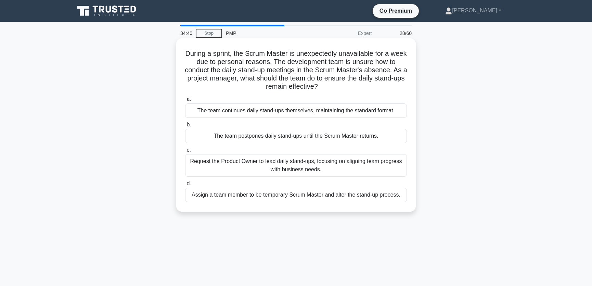
click at [302, 111] on div "The team continues daily stand-ups themselves, maintaining the standard format." at bounding box center [296, 110] width 222 height 14
click at [185, 102] on input "a. The team continues daily stand-ups themselves, maintaining the standard form…" at bounding box center [185, 99] width 0 height 4
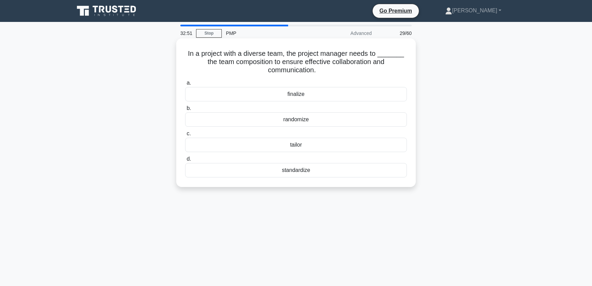
click at [309, 146] on div "tailor" at bounding box center [296, 145] width 222 height 14
click at [185, 136] on input "c. tailor" at bounding box center [185, 133] width 0 height 4
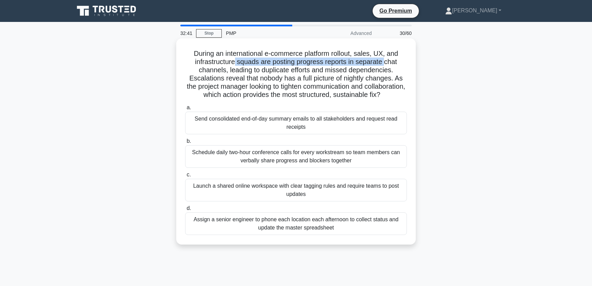
drag, startPoint x: 236, startPoint y: 62, endPoint x: 385, endPoint y: 65, distance: 148.6
click at [385, 65] on h5 "During an international e-commerce platform rollout, sales, UX, and infrastruct…" at bounding box center [295, 74] width 223 height 50
drag, startPoint x: 233, startPoint y: 71, endPoint x: 397, endPoint y: 72, distance: 163.6
click at [397, 72] on h5 "During an international e-commerce platform rollout, sales, UX, and infrastruct…" at bounding box center [295, 74] width 223 height 50
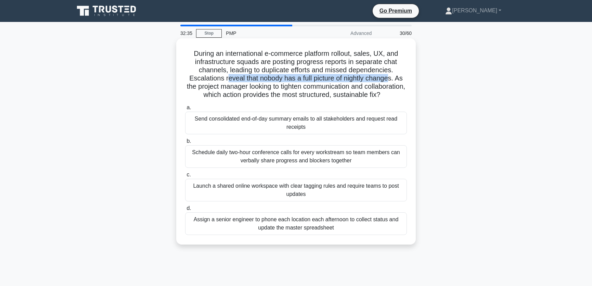
drag, startPoint x: 225, startPoint y: 79, endPoint x: 390, endPoint y: 79, distance: 165.3
click at [390, 79] on h5 "During an international e-commerce platform rollout, sales, UX, and infrastruct…" at bounding box center [295, 74] width 223 height 50
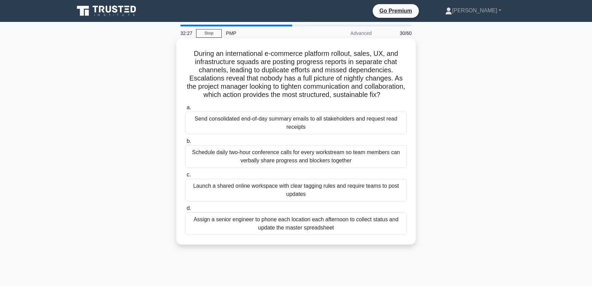
click at [294, 69] on h5 "During an international e-commerce platform rollout, sales, UX, and infrastruct…" at bounding box center [295, 74] width 223 height 50
click at [231, 200] on div "Launch a shared online workspace with clear tagging rules and require teams to …" at bounding box center [296, 190] width 222 height 23
click at [185, 177] on input "c. Launch a shared online workspace with clear tagging rules and require teams …" at bounding box center [185, 174] width 0 height 4
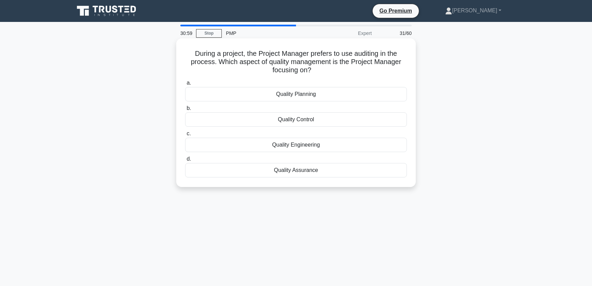
click at [317, 117] on div "Quality Control" at bounding box center [296, 119] width 222 height 14
click at [185, 111] on input "b. Quality Control" at bounding box center [185, 108] width 0 height 4
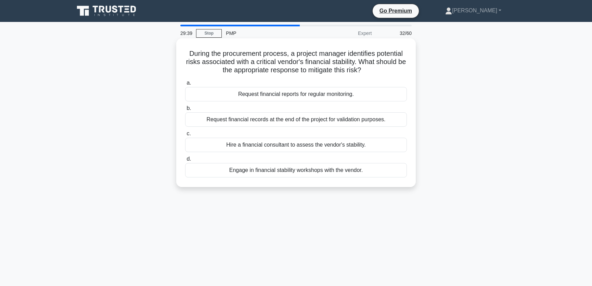
click at [374, 143] on div "Hire a financial consultant to assess the vendor's stability." at bounding box center [296, 145] width 222 height 14
click at [185, 136] on input "c. Hire a financial consultant to assess the vendor's stability." at bounding box center [185, 133] width 0 height 4
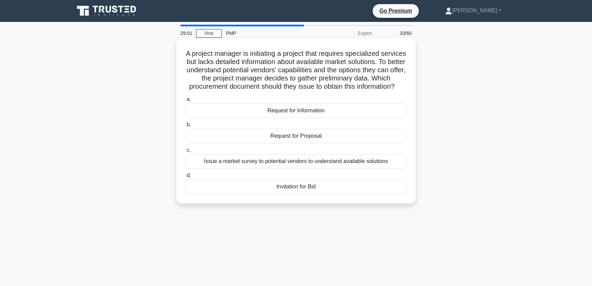
click at [314, 118] on div "Request for Information" at bounding box center [296, 110] width 222 height 14
click at [185, 102] on input "a. Request for Information" at bounding box center [185, 99] width 0 height 4
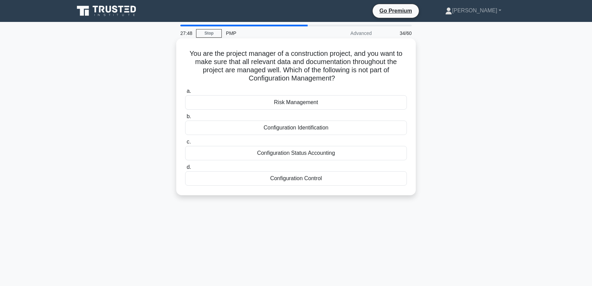
click at [319, 99] on div "Risk Management" at bounding box center [296, 102] width 222 height 14
click at [185, 93] on input "a. Risk Management" at bounding box center [185, 91] width 0 height 4
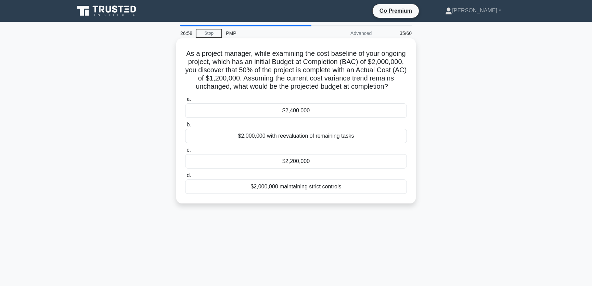
click at [303, 118] on div "$2,400,000" at bounding box center [296, 110] width 222 height 14
click at [185, 102] on input "a. $2,400,000" at bounding box center [185, 99] width 0 height 4
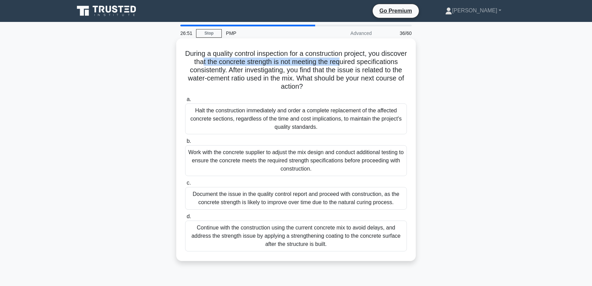
drag, startPoint x: 234, startPoint y: 61, endPoint x: 378, endPoint y: 65, distance: 143.8
click at [378, 65] on h5 "During a quality control inspection for a construction project, you discover th…" at bounding box center [295, 70] width 223 height 42
drag, startPoint x: 232, startPoint y: 72, endPoint x: 259, endPoint y: 72, distance: 27.0
click at [259, 72] on h5 "During a quality control inspection for a construction project, you discover th…" at bounding box center [295, 70] width 223 height 42
click at [223, 65] on h5 "During a quality control inspection for a construction project, you discover th…" at bounding box center [295, 70] width 223 height 42
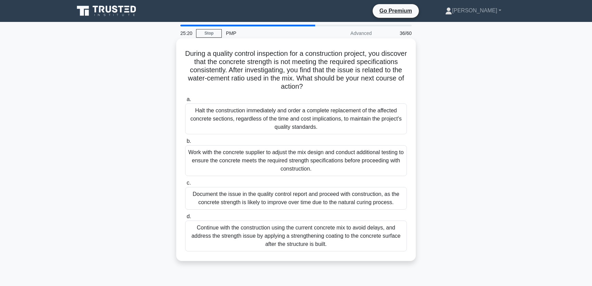
click at [334, 171] on div "Work with the concrete supplier to adjust the mix design and conduct additional…" at bounding box center [296, 160] width 222 height 31
click at [185, 143] on input "b. Work with the concrete supplier to adjust the mix design and conduct additio…" at bounding box center [185, 141] width 0 height 4
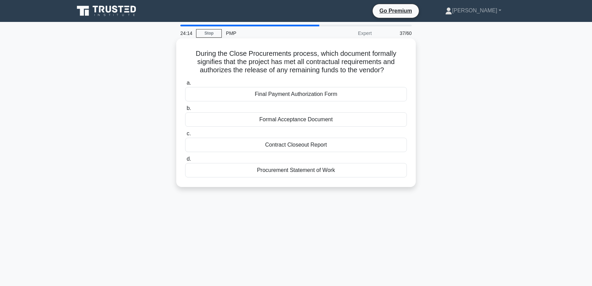
click at [334, 120] on div "Formal Acceptance Document" at bounding box center [296, 119] width 222 height 14
click at [185, 111] on input "b. Formal Acceptance Document" at bounding box center [185, 108] width 0 height 4
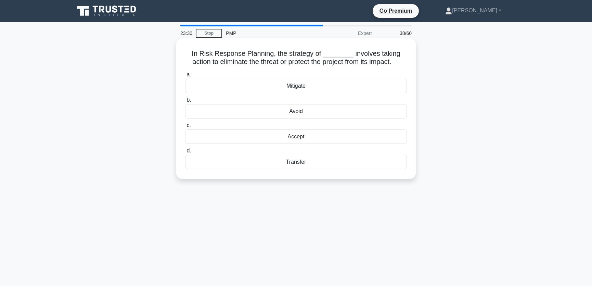
click at [313, 112] on div "Avoid" at bounding box center [296, 111] width 222 height 14
click at [185, 102] on input "b. Avoid" at bounding box center [185, 100] width 0 height 4
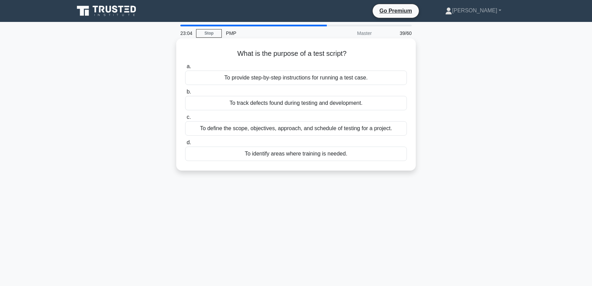
click at [373, 78] on div "To provide step-by-step instructions for running a test case." at bounding box center [296, 77] width 222 height 14
click at [185, 69] on input "a. To provide step-by-step instructions for running a test case." at bounding box center [185, 66] width 0 height 4
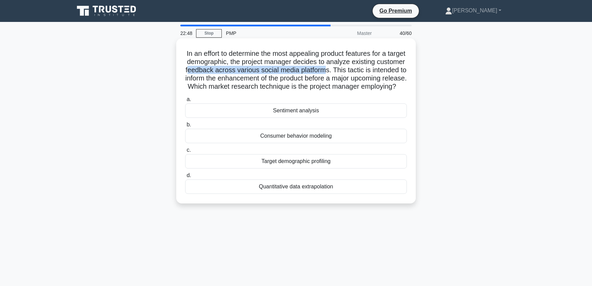
drag, startPoint x: 220, startPoint y: 71, endPoint x: 361, endPoint y: 72, distance: 140.3
click at [361, 72] on h5 "In an effort to determine the most appealing product features for a target demo…" at bounding box center [295, 70] width 223 height 42
click at [380, 66] on h5 "In an effort to determine the most appealing product features for a target demo…" at bounding box center [295, 70] width 223 height 42
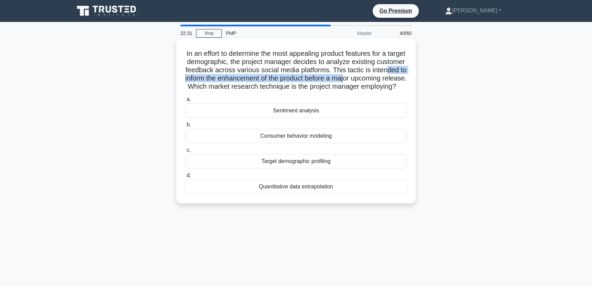
drag, startPoint x: 208, startPoint y: 79, endPoint x: 396, endPoint y: 80, distance: 187.9
click at [396, 80] on h5 "In an effort to determine the most appealing product features for a target demo…" at bounding box center [295, 70] width 223 height 42
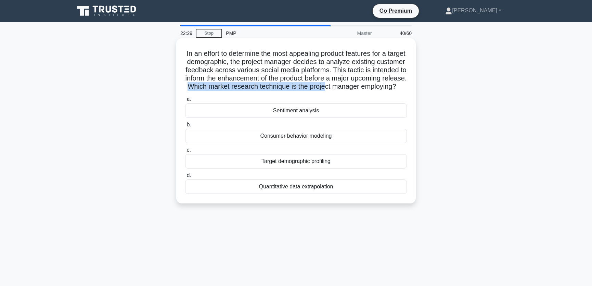
drag, startPoint x: 254, startPoint y: 88, endPoint x: 391, endPoint y: 87, distance: 137.2
click at [391, 87] on h5 "In an effort to determine the most appealing product features for a target demo…" at bounding box center [295, 70] width 223 height 42
click at [311, 72] on h5 "In an effort to determine the most appealing product features for a target demo…" at bounding box center [295, 70] width 223 height 42
click at [339, 168] on div "Target demographic profiling" at bounding box center [296, 161] width 222 height 14
click at [185, 152] on input "c. Target demographic profiling" at bounding box center [185, 150] width 0 height 4
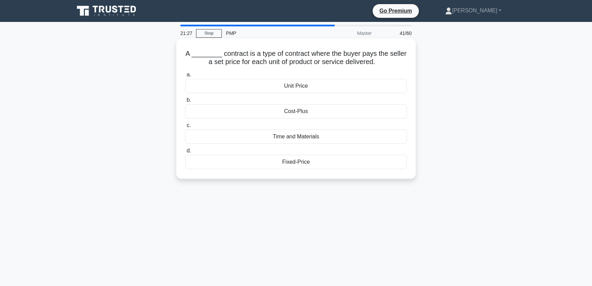
click at [309, 162] on div "Fixed-Price" at bounding box center [296, 162] width 222 height 14
click at [185, 153] on input "d. Fixed-Price" at bounding box center [185, 151] width 0 height 4
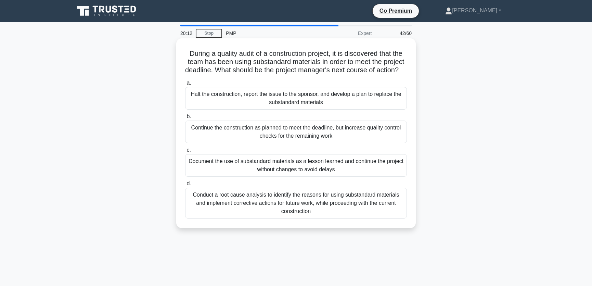
click at [255, 110] on div "Halt the construction, report the issue to the sponsor, and develop a plan to r…" at bounding box center [296, 98] width 222 height 23
click at [185, 85] on input "a. Halt the construction, report the issue to the sponsor, and develop a plan t…" at bounding box center [185, 83] width 0 height 4
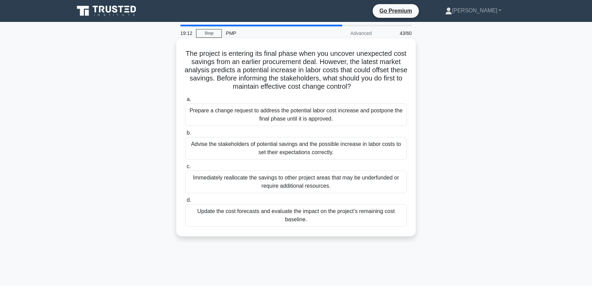
click at [231, 217] on div "Update the cost forecasts and evaluate the impact on the project’s remaining co…" at bounding box center [296, 215] width 222 height 23
click at [185, 202] on input "d. Update the cost forecasts and evaluate the impact on the project’s remaining…" at bounding box center [185, 200] width 0 height 4
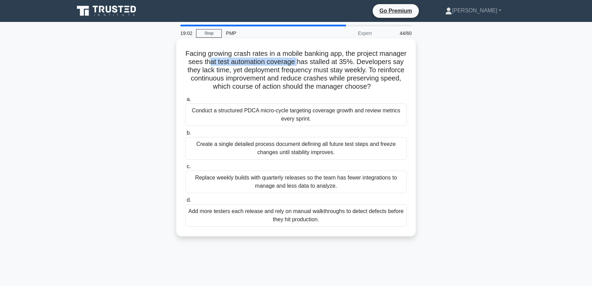
drag, startPoint x: 250, startPoint y: 63, endPoint x: 337, endPoint y: 65, distance: 86.9
click at [337, 65] on h5 "Facing growing crash rates in a mobile banking app, the project manager sees th…" at bounding box center [295, 70] width 223 height 42
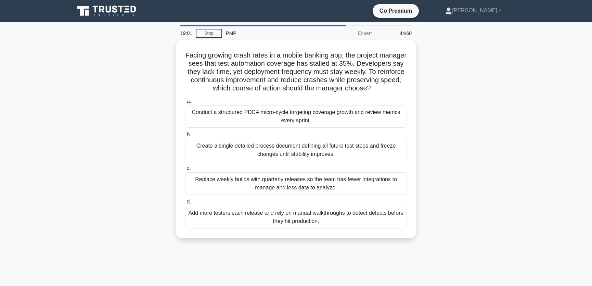
click at [468, 85] on div "Facing growing crash rates in a mobile banking app, the project manager sees th…" at bounding box center [296, 143] width 452 height 206
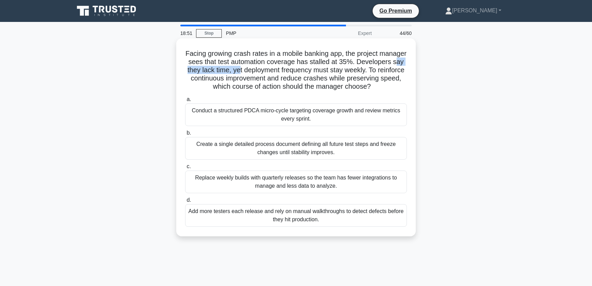
drag, startPoint x: 230, startPoint y: 69, endPoint x: 294, endPoint y: 70, distance: 64.4
click at [294, 70] on h5 "Facing growing crash rates in a mobile banking app, the project manager sees th…" at bounding box center [295, 70] width 223 height 42
click at [212, 78] on h5 "Facing growing crash rates in a mobile banking app, the project manager sees th…" at bounding box center [295, 70] width 223 height 42
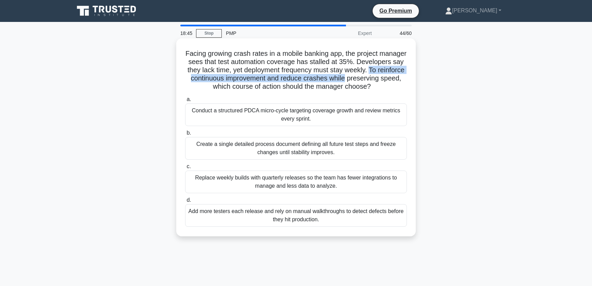
drag, startPoint x: 212, startPoint y: 78, endPoint x: 408, endPoint y: 80, distance: 196.1
click at [408, 80] on div "Facing growing crash rates in a mobile banking app, the project manager sees th…" at bounding box center [296, 137] width 234 height 192
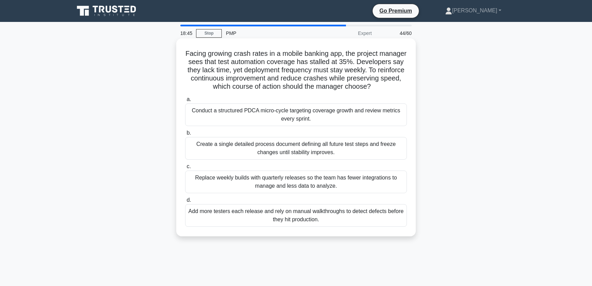
click at [243, 74] on h5 "Facing growing crash rates in a mobile banking app, the project manager sees th…" at bounding box center [295, 70] width 223 height 42
click at [264, 126] on div "Conduct a structured PDCA micro-cycle targeting coverage growth and review metr…" at bounding box center [296, 114] width 222 height 23
click at [185, 102] on input "a. Conduct a structured PDCA micro-cycle targeting coverage growth and review m…" at bounding box center [185, 99] width 0 height 4
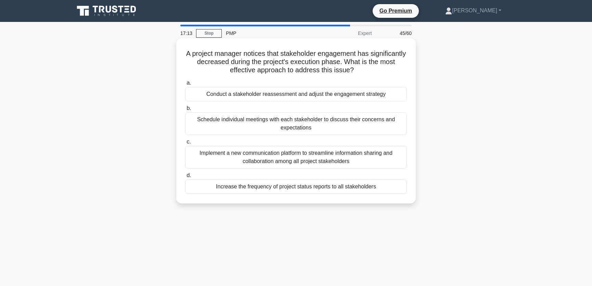
click at [290, 91] on div "Conduct a stakeholder reassessment and adjust the engagement strategy" at bounding box center [296, 94] width 222 height 14
click at [185, 85] on input "a. Conduct a stakeholder reassessment and adjust the engagement strategy" at bounding box center [185, 83] width 0 height 4
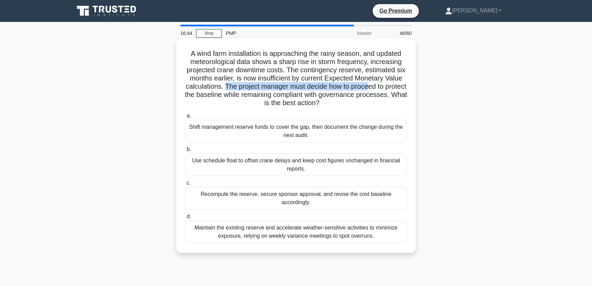
drag, startPoint x: 236, startPoint y: 88, endPoint x: 381, endPoint y: 85, distance: 145.5
click at [381, 85] on h5 "A wind farm installation is approaching the rainy season, and updated meteorolo…" at bounding box center [295, 78] width 223 height 58
click at [281, 64] on h5 "A wind farm installation is approaching the rainy season, and updated meteorolo…" at bounding box center [295, 78] width 223 height 58
click at [330, 201] on div "Recompute the reserve, secure sponsor approval, and revise the cost baseline ac…" at bounding box center [296, 198] width 222 height 23
click at [185, 185] on input "c. Recompute the reserve, secure sponsor approval, and revise the cost baseline…" at bounding box center [185, 183] width 0 height 4
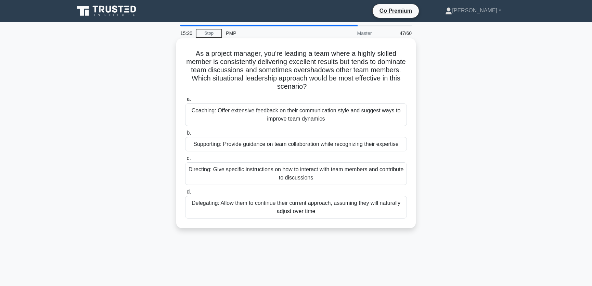
click at [227, 146] on div "Supporting: Provide guidance on team collaboration while recognizing their expe…" at bounding box center [296, 144] width 222 height 14
click at [185, 135] on input "b. Supporting: Provide guidance on team collaboration while recognizing their e…" at bounding box center [185, 133] width 0 height 4
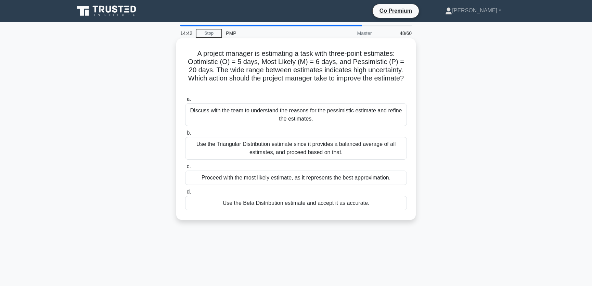
click at [242, 116] on div "Discuss with the team to understand the reasons for the pessimistic estimate an…" at bounding box center [296, 114] width 222 height 23
click at [185, 102] on input "a. Discuss with the team to understand the reasons for the pessimistic estimate…" at bounding box center [185, 99] width 0 height 4
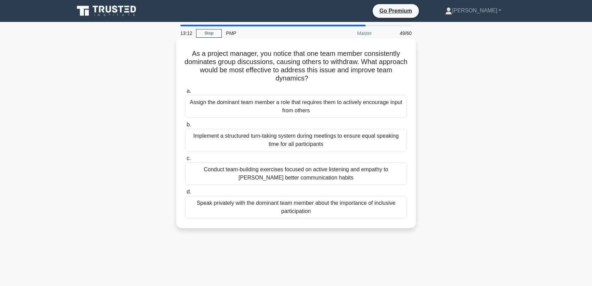
click at [336, 208] on div "Speak privately with the dominant team member about the importance of inclusive…" at bounding box center [296, 207] width 222 height 23
click at [185, 194] on input "d. Speak privately with the dominant team member about the importance of inclus…" at bounding box center [185, 192] width 0 height 4
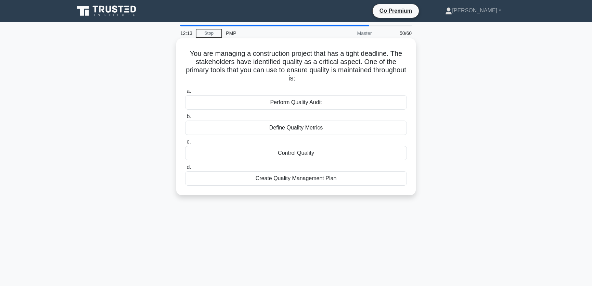
click at [323, 100] on div "Perform Quality Audit" at bounding box center [296, 102] width 222 height 14
click at [185, 93] on input "a. Perform Quality Audit" at bounding box center [185, 91] width 0 height 4
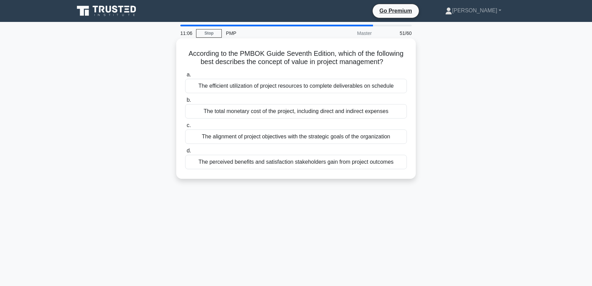
click at [287, 164] on div "The perceived benefits and satisfaction stakeholders gain from project outcomes" at bounding box center [296, 162] width 222 height 14
click at [185, 153] on input "d. The perceived benefits and satisfaction stakeholders gain from project outco…" at bounding box center [185, 151] width 0 height 4
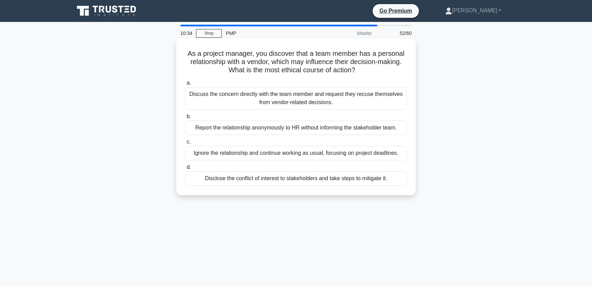
click at [316, 177] on div "Disclose the conflict of interest to stakeholders and take steps to mitigate it." at bounding box center [296, 178] width 222 height 14
click at [185, 169] on input "d. Disclose the conflict of interest to stakeholders and take steps to mitigate…" at bounding box center [185, 167] width 0 height 4
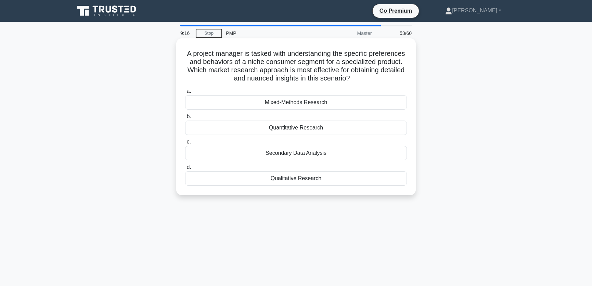
click at [301, 153] on div "Secondary Data Analysis" at bounding box center [296, 153] width 222 height 14
click at [185, 144] on input "c. Secondary Data Analysis" at bounding box center [185, 142] width 0 height 4
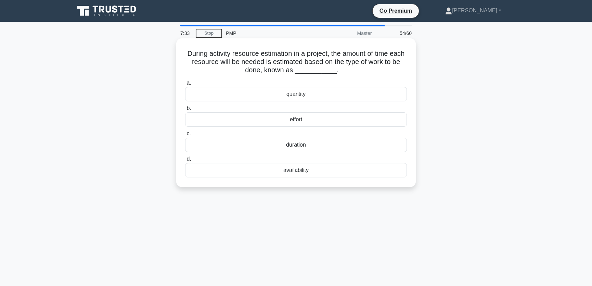
click at [309, 117] on div "effort" at bounding box center [296, 119] width 222 height 14
click at [185, 111] on input "b. effort" at bounding box center [185, 108] width 0 height 4
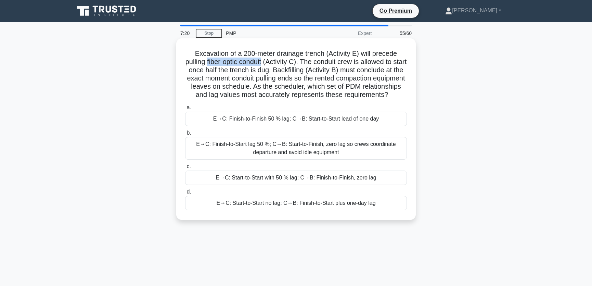
drag, startPoint x: 212, startPoint y: 62, endPoint x: 270, endPoint y: 62, distance: 58.2
click at [270, 62] on h5 "Excavation of a 200-meter drainage trench (Activity E) will precede pulling fib…" at bounding box center [295, 74] width 223 height 50
click at [290, 53] on h5 "Excavation of a 200-meter drainage trench (Activity E) will precede pulling fib…" at bounding box center [295, 74] width 223 height 50
drag, startPoint x: 309, startPoint y: 62, endPoint x: 404, endPoint y: 62, distance: 94.8
click at [404, 62] on h5 "Excavation of a 200-meter drainage trench (Activity E) will precede pulling fib…" at bounding box center [295, 74] width 223 height 50
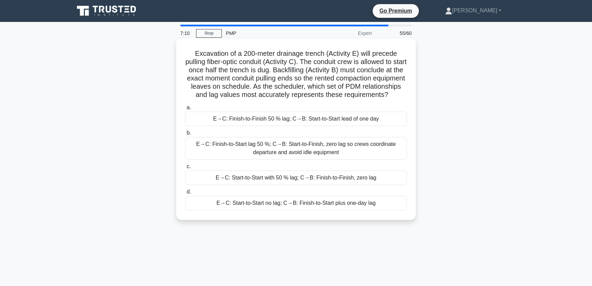
click at [207, 69] on h5 "Excavation of a 200-meter drainage trench (Activity E) will precede pulling fib…" at bounding box center [295, 74] width 223 height 50
drag, startPoint x: 205, startPoint y: 71, endPoint x: 287, endPoint y: 74, distance: 81.8
click at [287, 74] on h5 "Excavation of a 200-meter drainage trench (Activity E) will precede pulling fib…" at bounding box center [295, 74] width 223 height 50
click at [293, 72] on h5 "Excavation of a 200-meter drainage trench (Activity E) will precede pulling fib…" at bounding box center [295, 74] width 223 height 50
drag, startPoint x: 291, startPoint y: 70, endPoint x: 403, endPoint y: 70, distance: 111.9
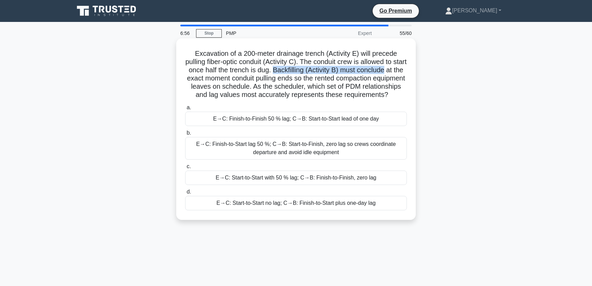
click at [403, 70] on h5 "Excavation of a 200-meter drainage trench (Activity E) will precede pulling fib…" at bounding box center [295, 74] width 223 height 50
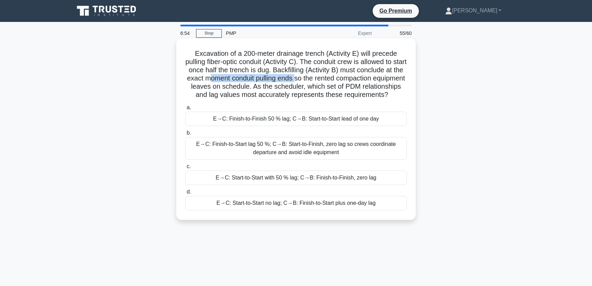
drag, startPoint x: 232, startPoint y: 78, endPoint x: 321, endPoint y: 78, distance: 89.7
click at [321, 78] on h5 "Excavation of a 200-meter drainage trench (Activity E) will precede pulling fib…" at bounding box center [295, 74] width 223 height 50
drag, startPoint x: 200, startPoint y: 86, endPoint x: 286, endPoint y: 89, distance: 85.9
click at [286, 89] on h5 "Excavation of a 200-meter drainage trench (Activity E) will precede pulling fib…" at bounding box center [295, 74] width 223 height 50
click at [271, 71] on h5 "Excavation of a 200-meter drainage trench (Activity E) will precede pulling fib…" at bounding box center [295, 74] width 223 height 50
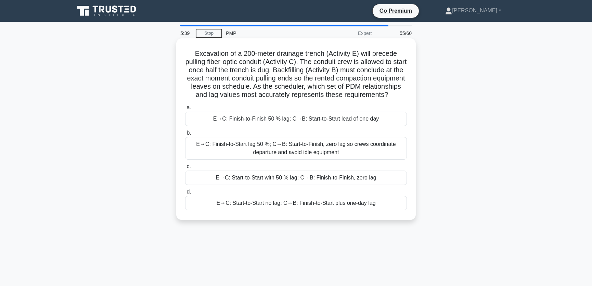
click at [257, 185] on div "E→C: Start-to-Start with 50 % lag; C→B: Finish-to-Finish, zero lag" at bounding box center [296, 177] width 222 height 14
click at [185, 169] on input "c. E→C: Start-to-Start with 50 % lag; C→B: Finish-to-Finish, zero lag" at bounding box center [185, 166] width 0 height 4
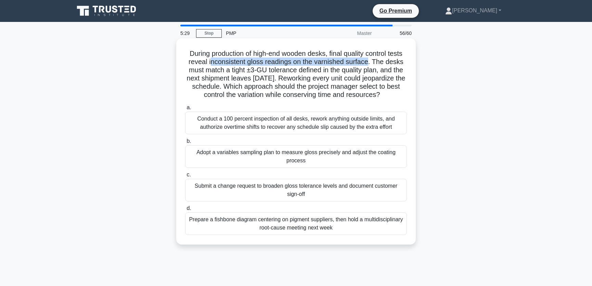
drag, startPoint x: 212, startPoint y: 62, endPoint x: 370, endPoint y: 62, distance: 158.1
click at [370, 62] on h5 "During production of high-end wooden desks, final quality control tests reveal …" at bounding box center [295, 74] width 223 height 50
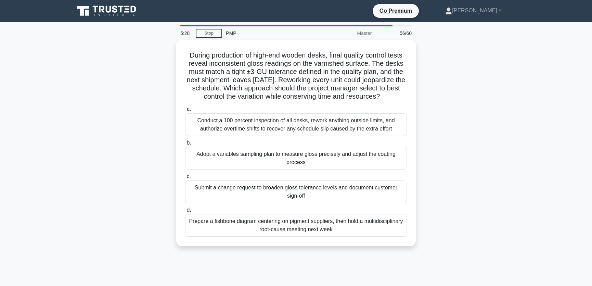
click at [496, 93] on div "During production of high-end wooden desks, final quality control tests reveal …" at bounding box center [296, 147] width 452 height 214
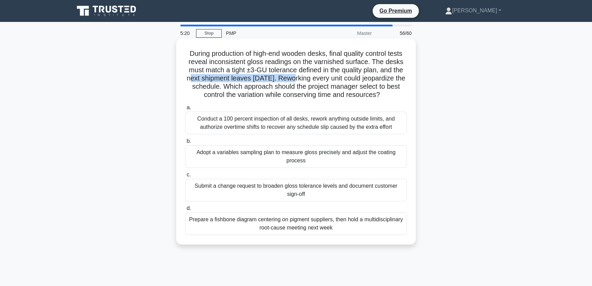
drag, startPoint x: 205, startPoint y: 79, endPoint x: 301, endPoint y: 80, distance: 96.5
click at [301, 80] on h5 "During production of high-end wooden desks, final quality control tests reveal …" at bounding box center [295, 74] width 223 height 50
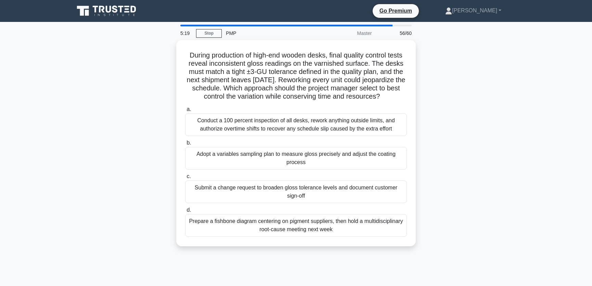
click at [458, 84] on div "During production of high-end wooden desks, final quality control tests reveal …" at bounding box center [296, 147] width 452 height 214
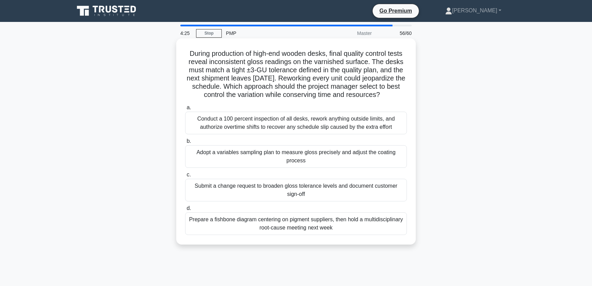
click at [260, 164] on div "Adopt a variables sampling plan to measure gloss precisely and adjust the coati…" at bounding box center [296, 156] width 222 height 23
click at [185, 143] on input "b. Adopt a variables sampling plan to measure gloss precisely and adjust the co…" at bounding box center [185, 141] width 0 height 4
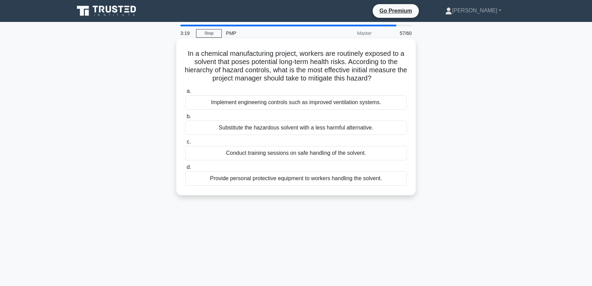
click at [377, 127] on div "Substitute the hazardous solvent with a less harmful alternative." at bounding box center [296, 127] width 222 height 14
click at [185, 119] on input "b. Substitute the hazardous solvent with a less harmful alternative." at bounding box center [185, 116] width 0 height 4
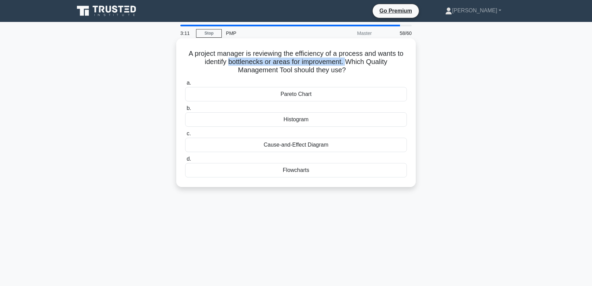
drag, startPoint x: 228, startPoint y: 63, endPoint x: 350, endPoint y: 63, distance: 121.5
click at [350, 63] on h5 "A project manager is reviewing the efficiency of a process and wants to identif…" at bounding box center [295, 61] width 223 height 25
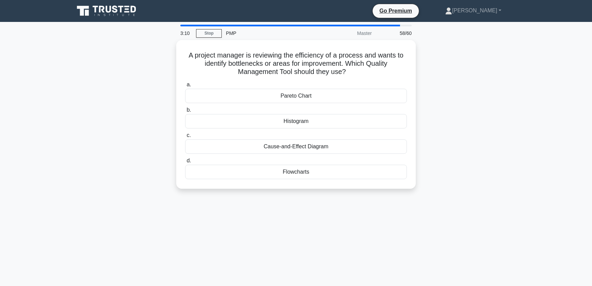
click at [485, 62] on div "A project manager is reviewing the efficiency of a process and wants to identif…" at bounding box center [296, 118] width 452 height 157
click at [312, 144] on div "Cause-and-Effect Diagram" at bounding box center [296, 145] width 222 height 14
click at [185, 136] on input "c. Cause-and-Effect Diagram" at bounding box center [185, 133] width 0 height 4
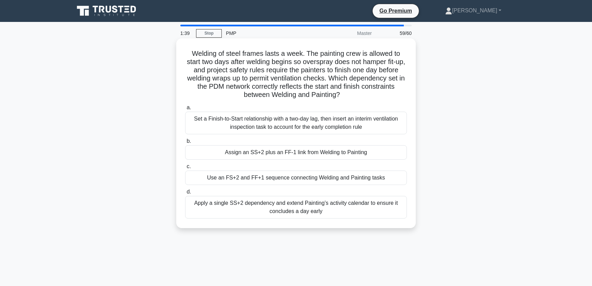
click at [249, 179] on div "Use an FS+2 and FF+1 sequence connecting Welding and Painting tasks" at bounding box center [296, 177] width 222 height 14
click at [185, 169] on input "c. Use an FS+2 and FF+1 sequence connecting Welding and Painting tasks" at bounding box center [185, 166] width 0 height 4
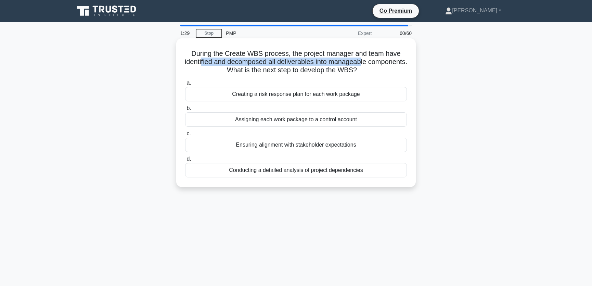
drag, startPoint x: 220, startPoint y: 62, endPoint x: 383, endPoint y: 62, distance: 163.2
click at [383, 62] on h5 "During the Create WBS process, the project manager and team have identified and…" at bounding box center [295, 61] width 223 height 25
click at [327, 59] on h5 "During the Create WBS process, the project manager and team have identified and…" at bounding box center [295, 61] width 223 height 25
click at [301, 120] on div "Assigning each work package to a control account" at bounding box center [296, 119] width 222 height 14
click at [185, 111] on input "b. Assigning each work package to a control account" at bounding box center [185, 108] width 0 height 4
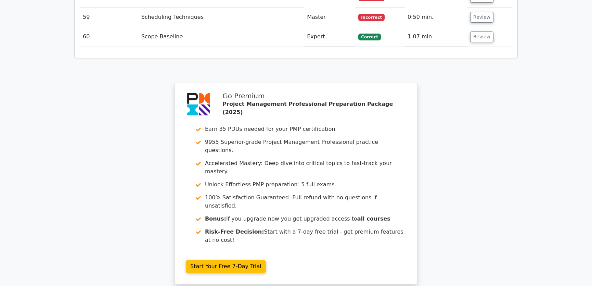
scroll to position [2506, 0]
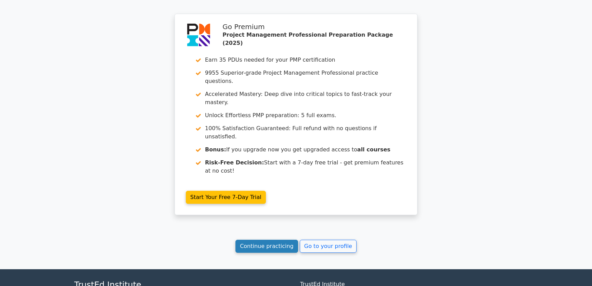
click at [271, 240] on link "Continue practicing" at bounding box center [266, 246] width 63 height 13
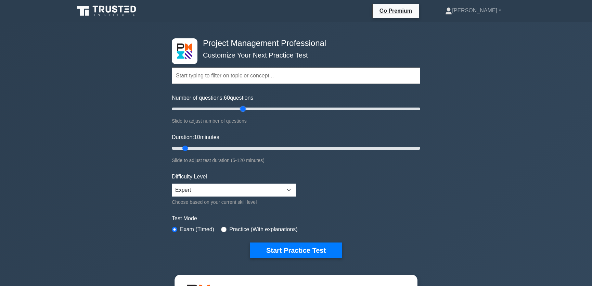
drag, startPoint x: 181, startPoint y: 108, endPoint x: 246, endPoint y: 110, distance: 64.3
type input "60"
click at [246, 110] on input "Number of questions: 60 questions" at bounding box center [296, 109] width 248 height 8
drag, startPoint x: 185, startPoint y: 147, endPoint x: 299, endPoint y: 148, distance: 113.6
type input "65"
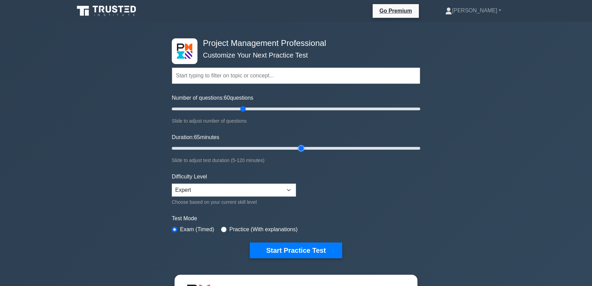
click at [299, 148] on input "Duration: 65 minutes" at bounding box center [296, 148] width 248 height 8
